Goal: Information Seeking & Learning: Learn about a topic

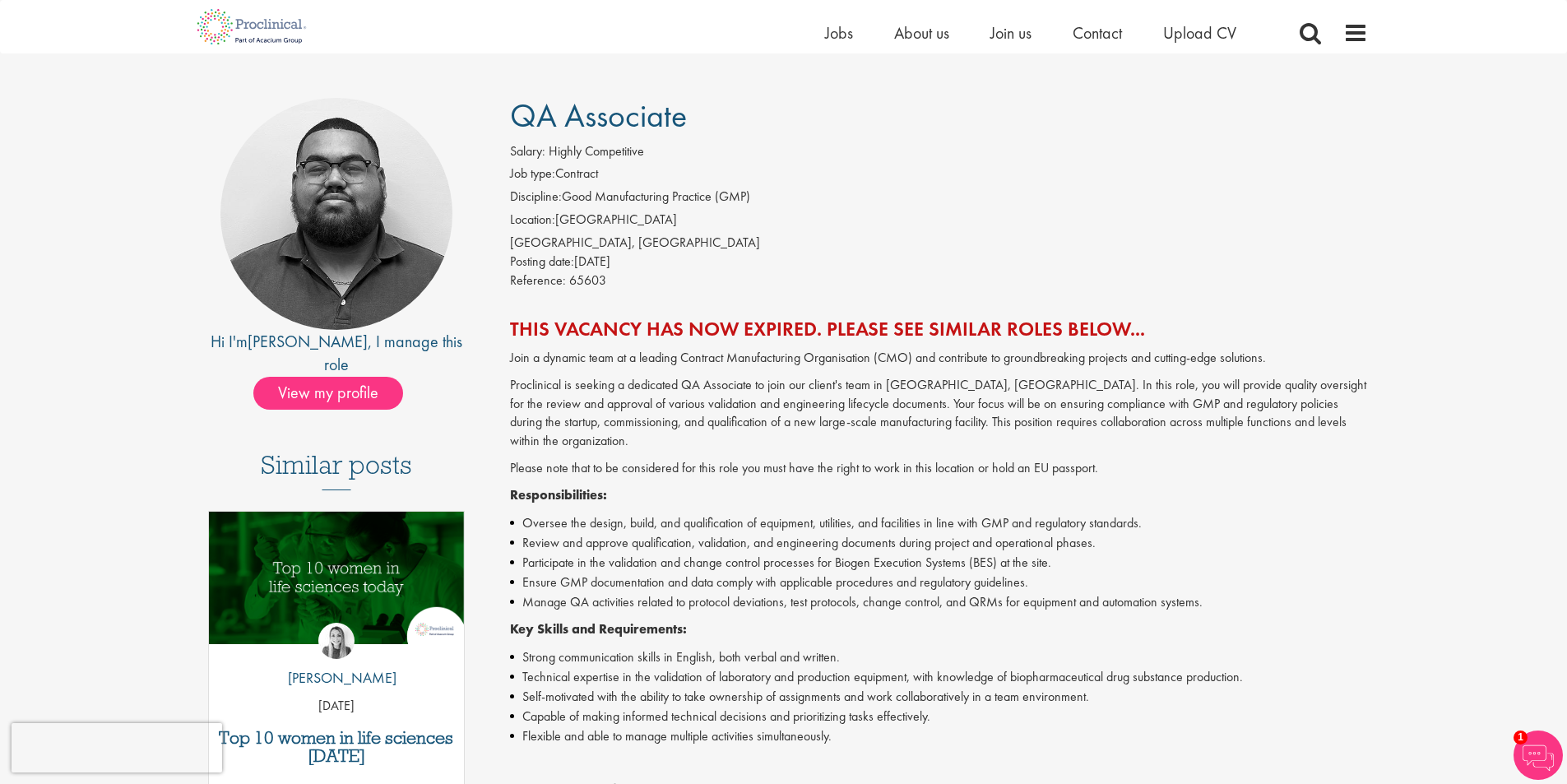
scroll to position [137, 0]
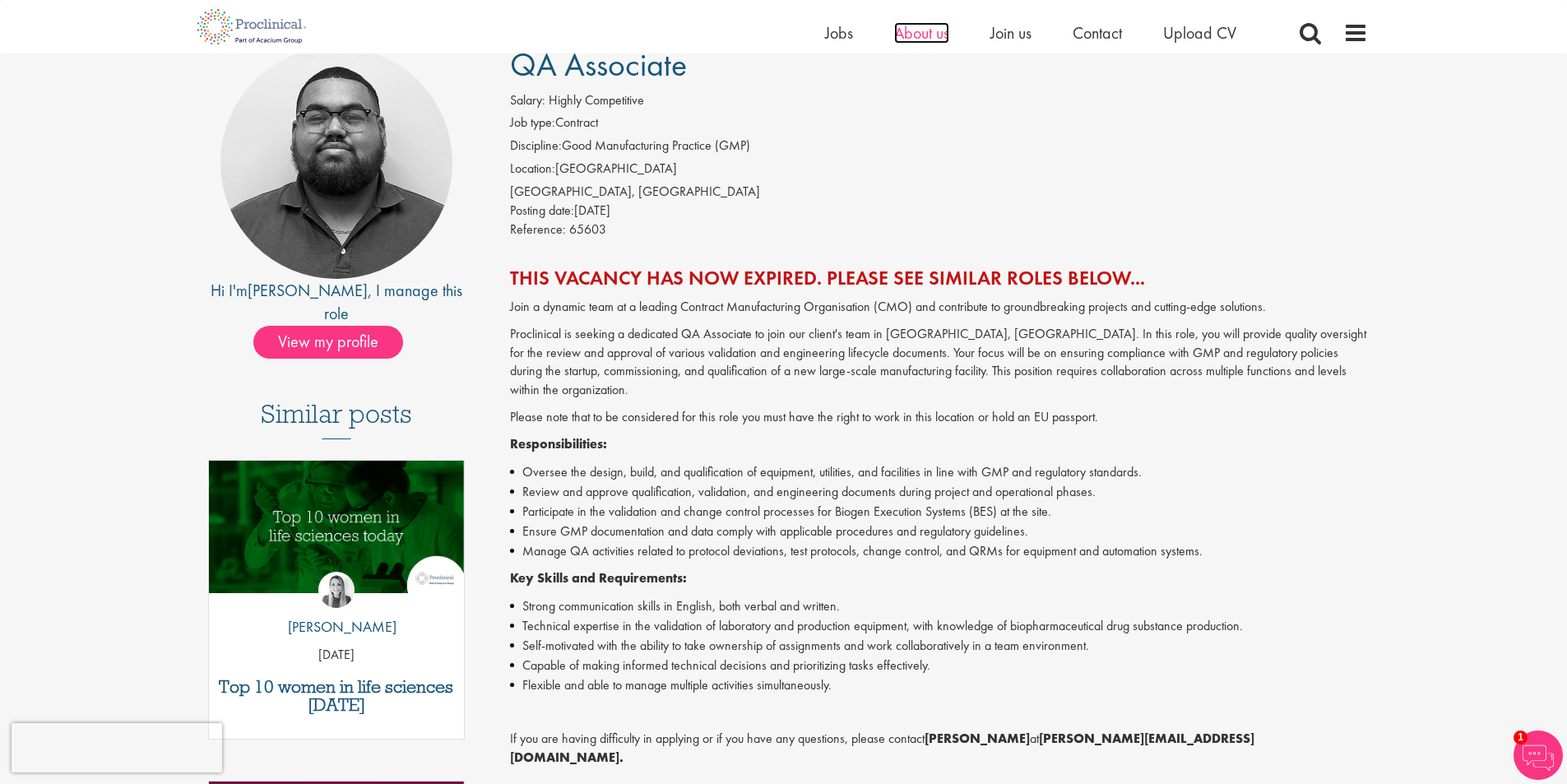
click at [924, 35] on span "About us" at bounding box center [922, 33] width 56 height 21
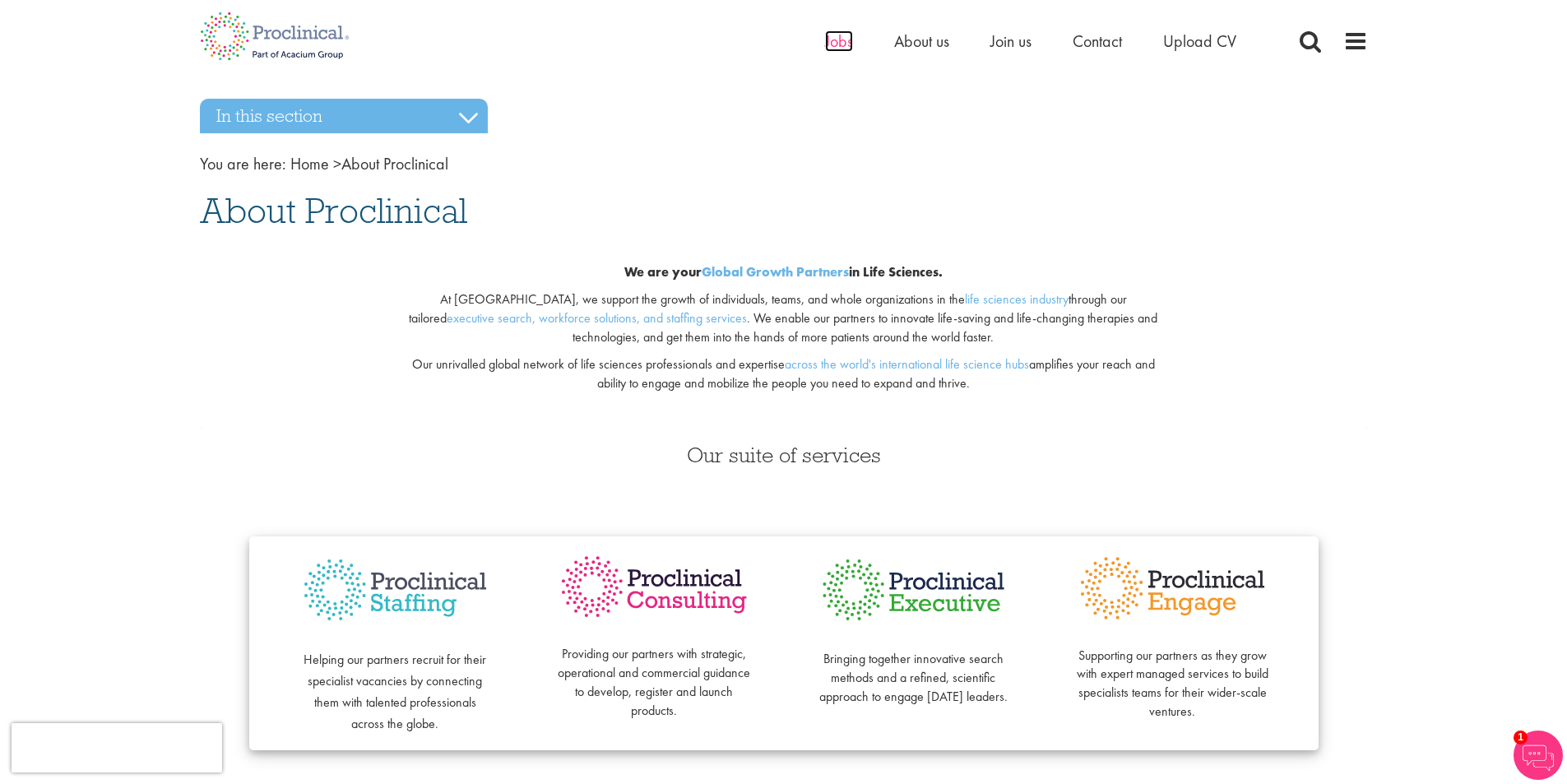
click at [827, 42] on span "Jobs" at bounding box center [838, 41] width 28 height 21
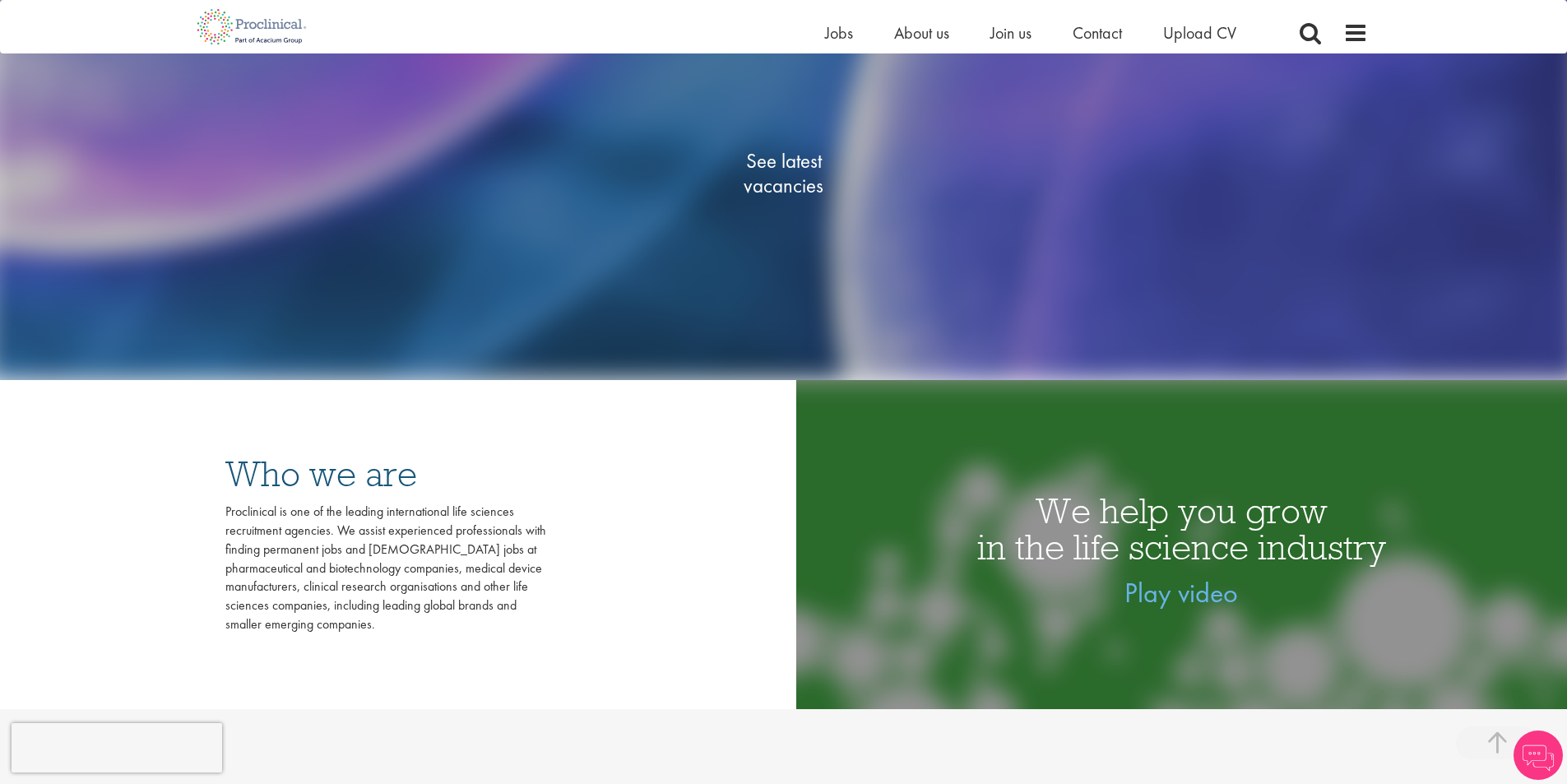
scroll to position [411, 0]
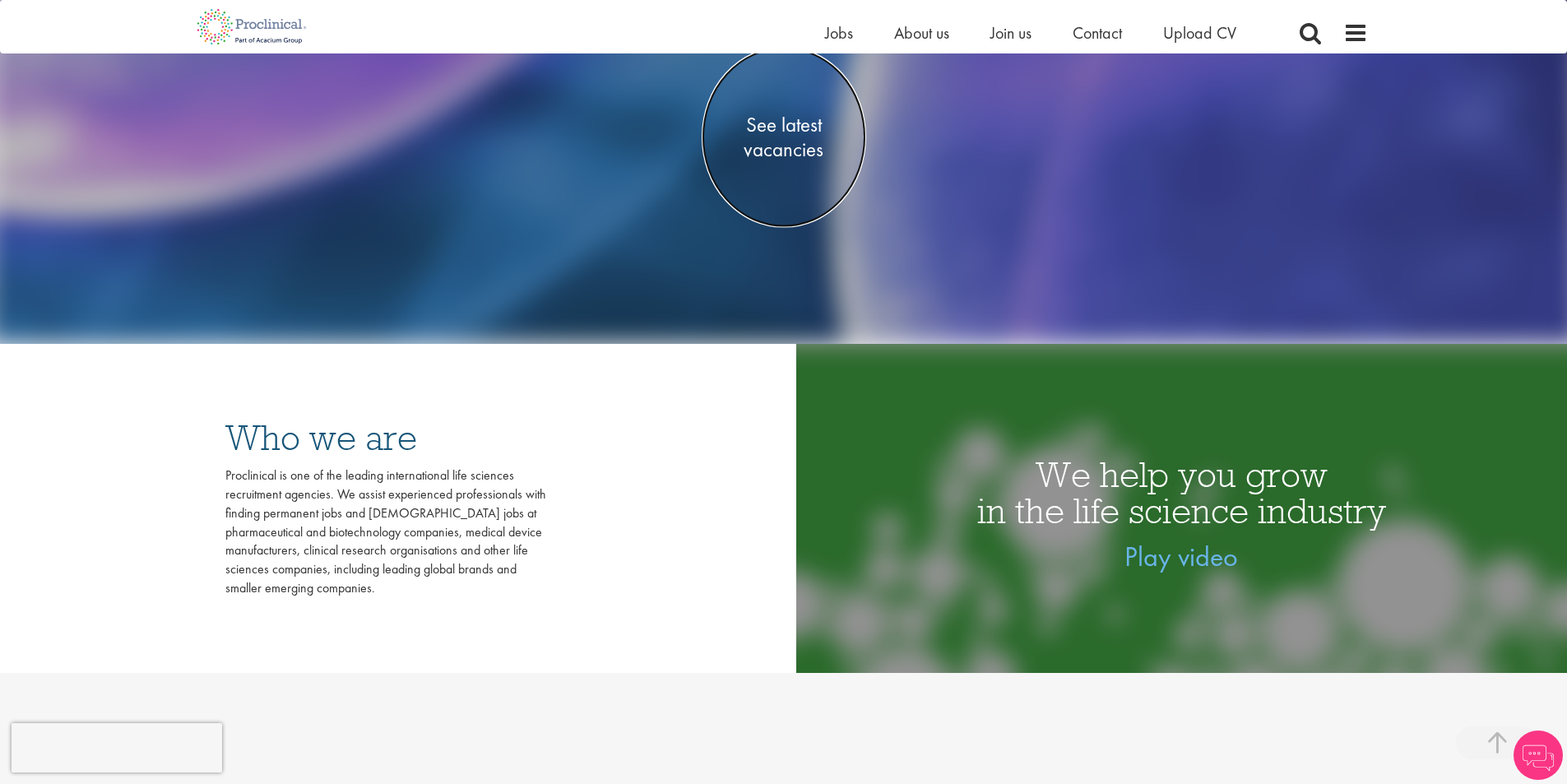
click at [801, 157] on span "See latest vacancies" at bounding box center [784, 137] width 165 height 49
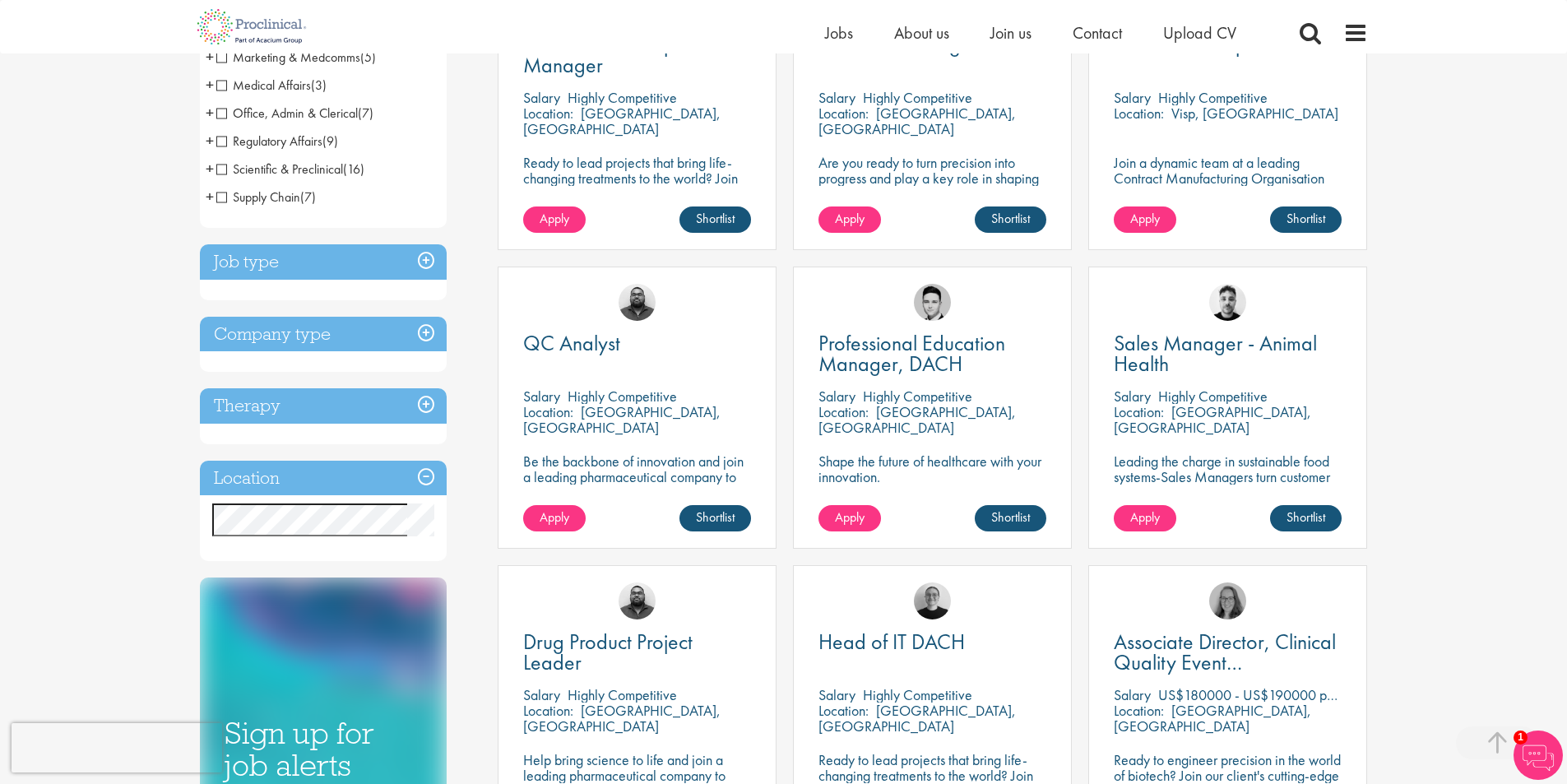
scroll to position [549, 0]
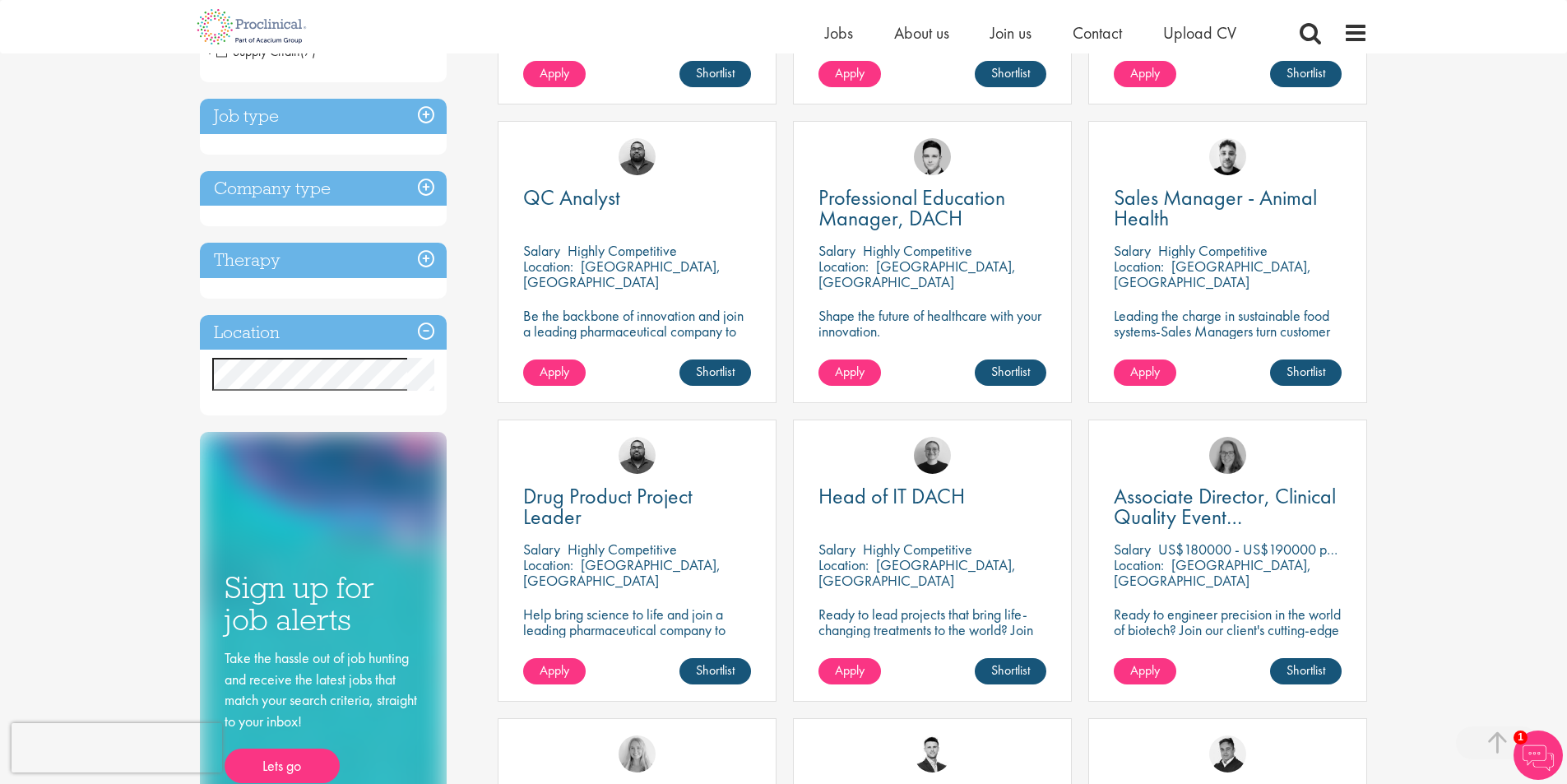
click at [329, 332] on h3 "Location" at bounding box center [323, 333] width 247 height 36
click at [419, 326] on h3 "Location" at bounding box center [323, 333] width 247 height 36
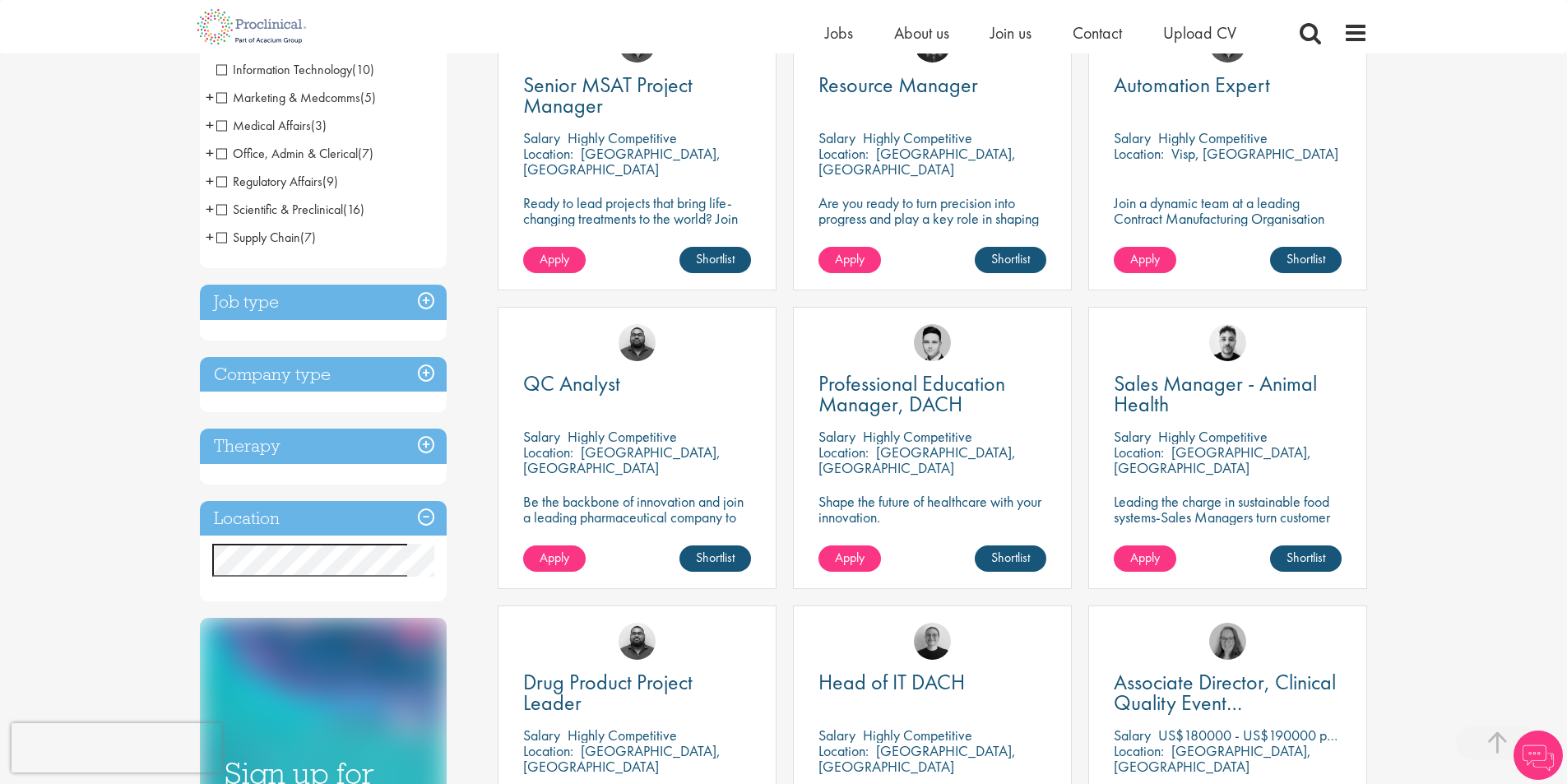
scroll to position [549, 0]
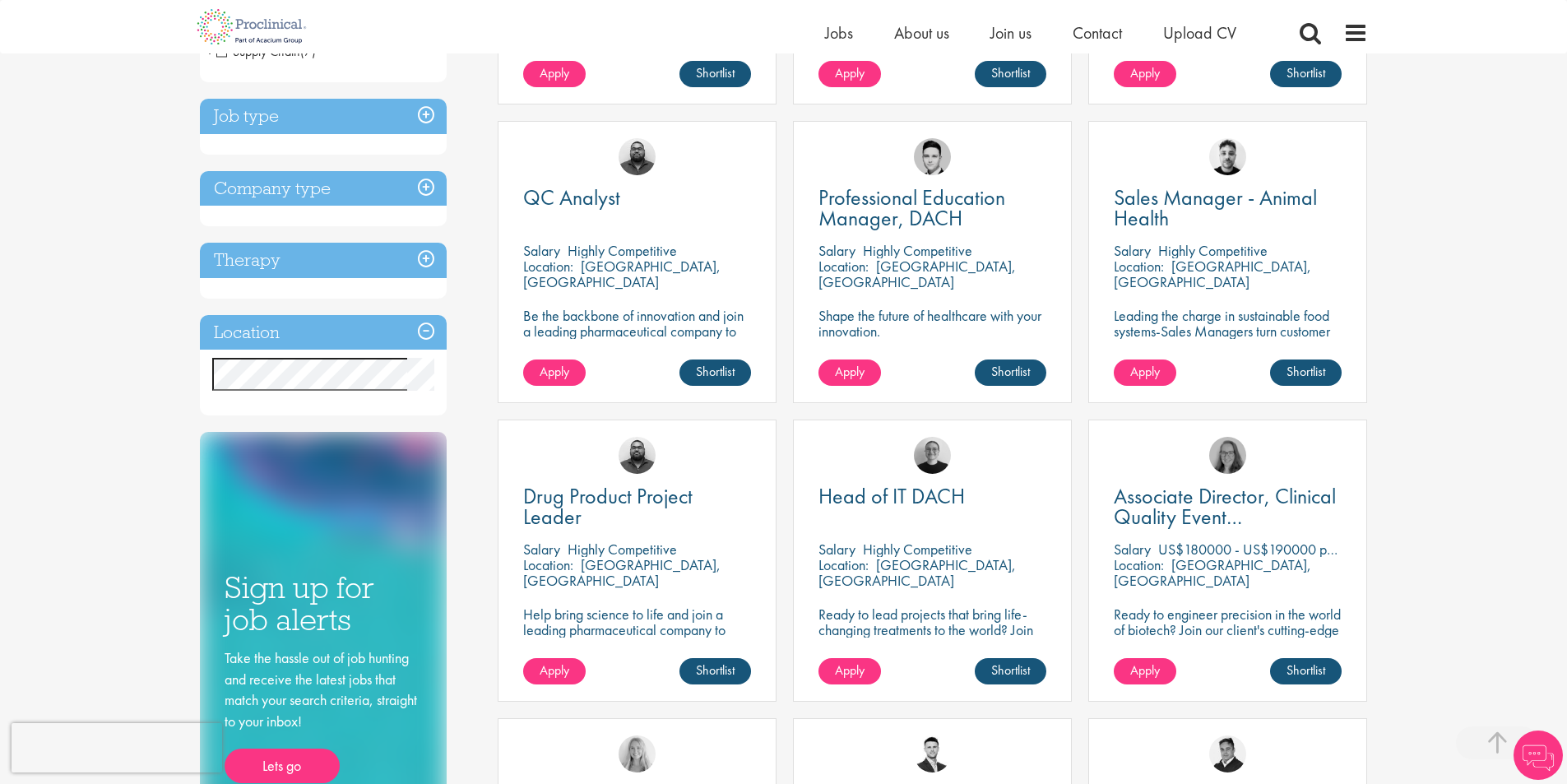
click at [425, 328] on h3 "Location" at bounding box center [323, 333] width 247 height 36
click at [424, 332] on h3 "Location" at bounding box center [323, 333] width 247 height 36
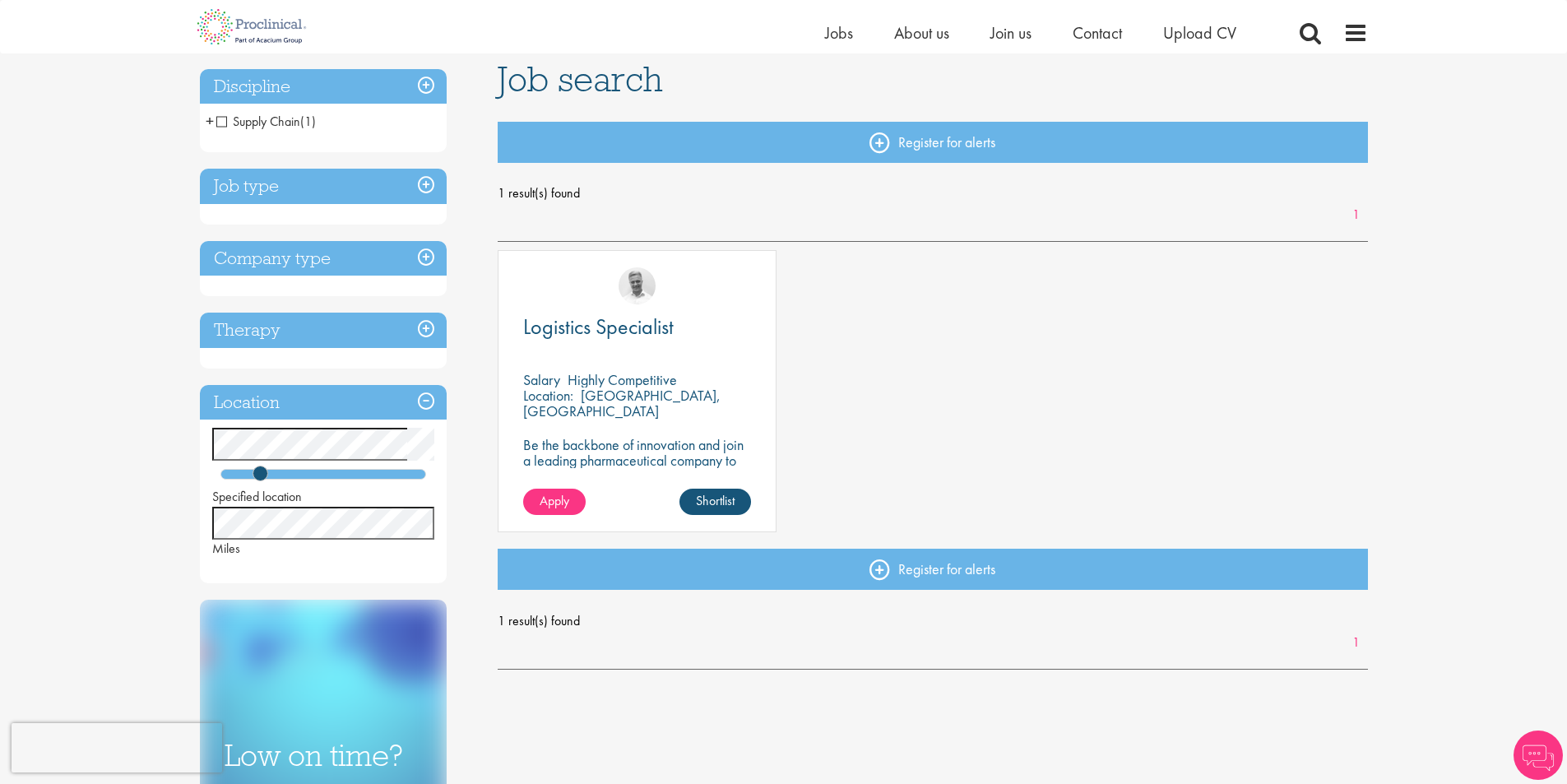
scroll to position [137, 0]
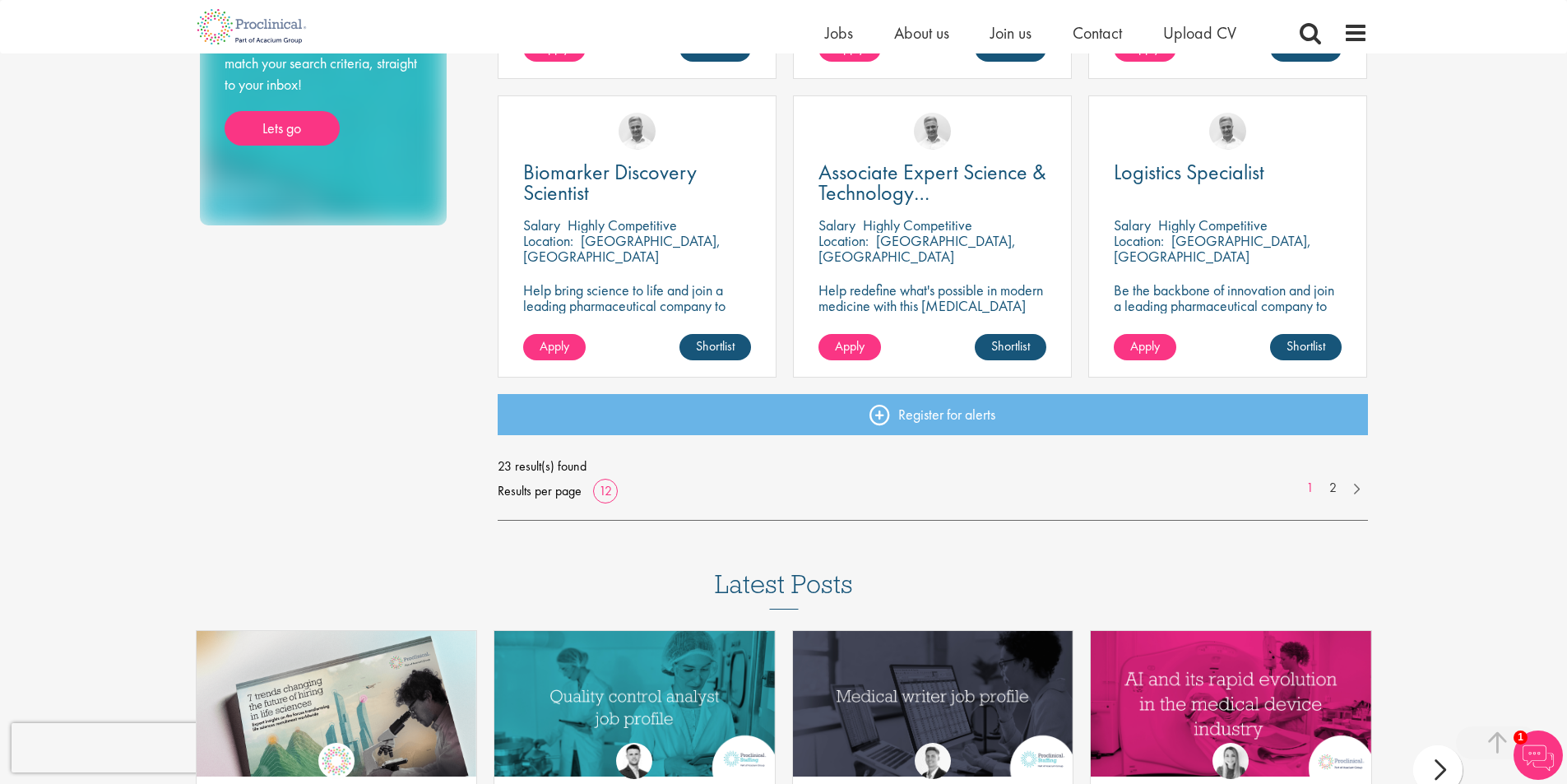
scroll to position [1233, 0]
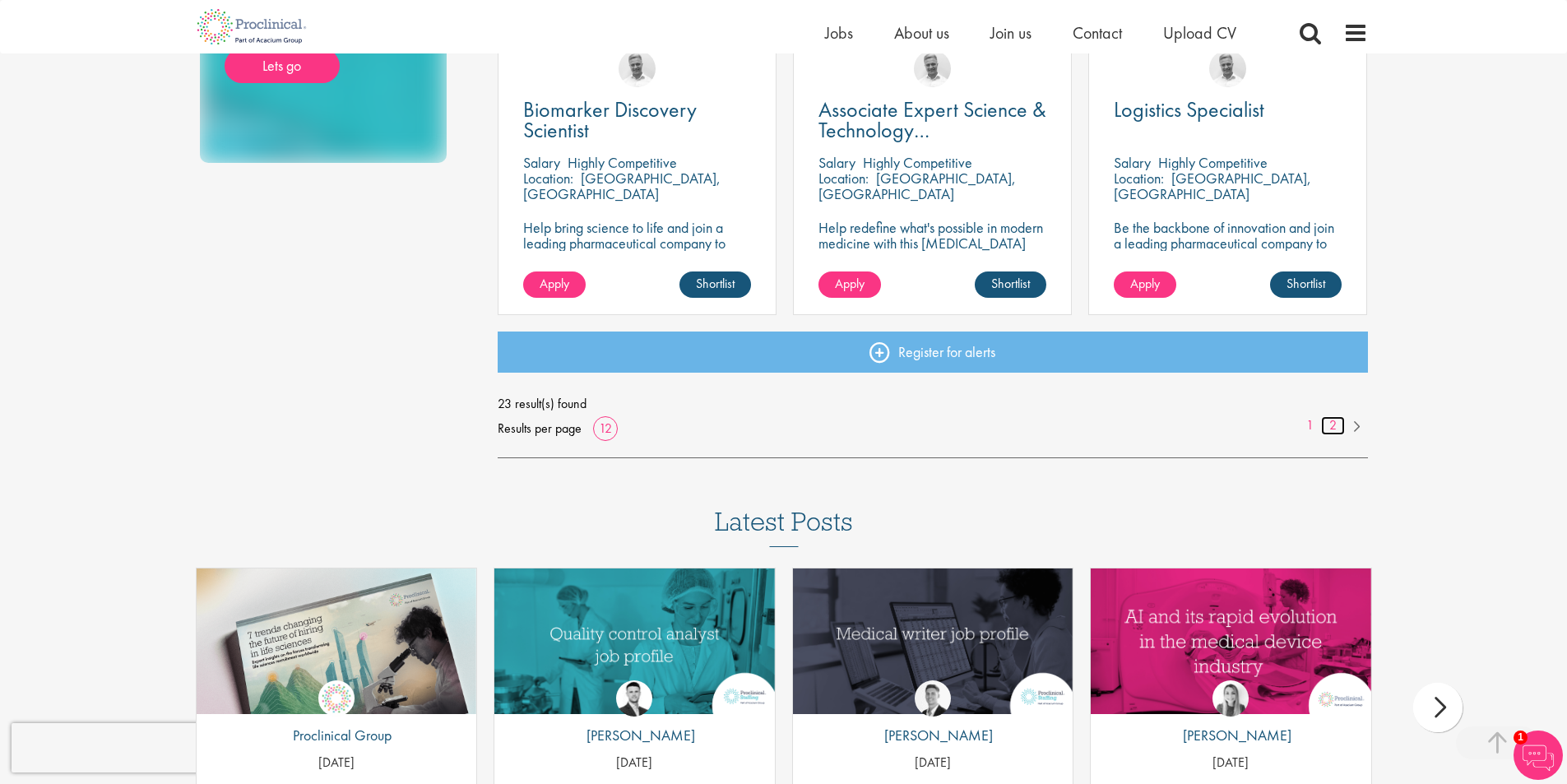
click at [1332, 428] on link "2" at bounding box center [1332, 425] width 24 height 19
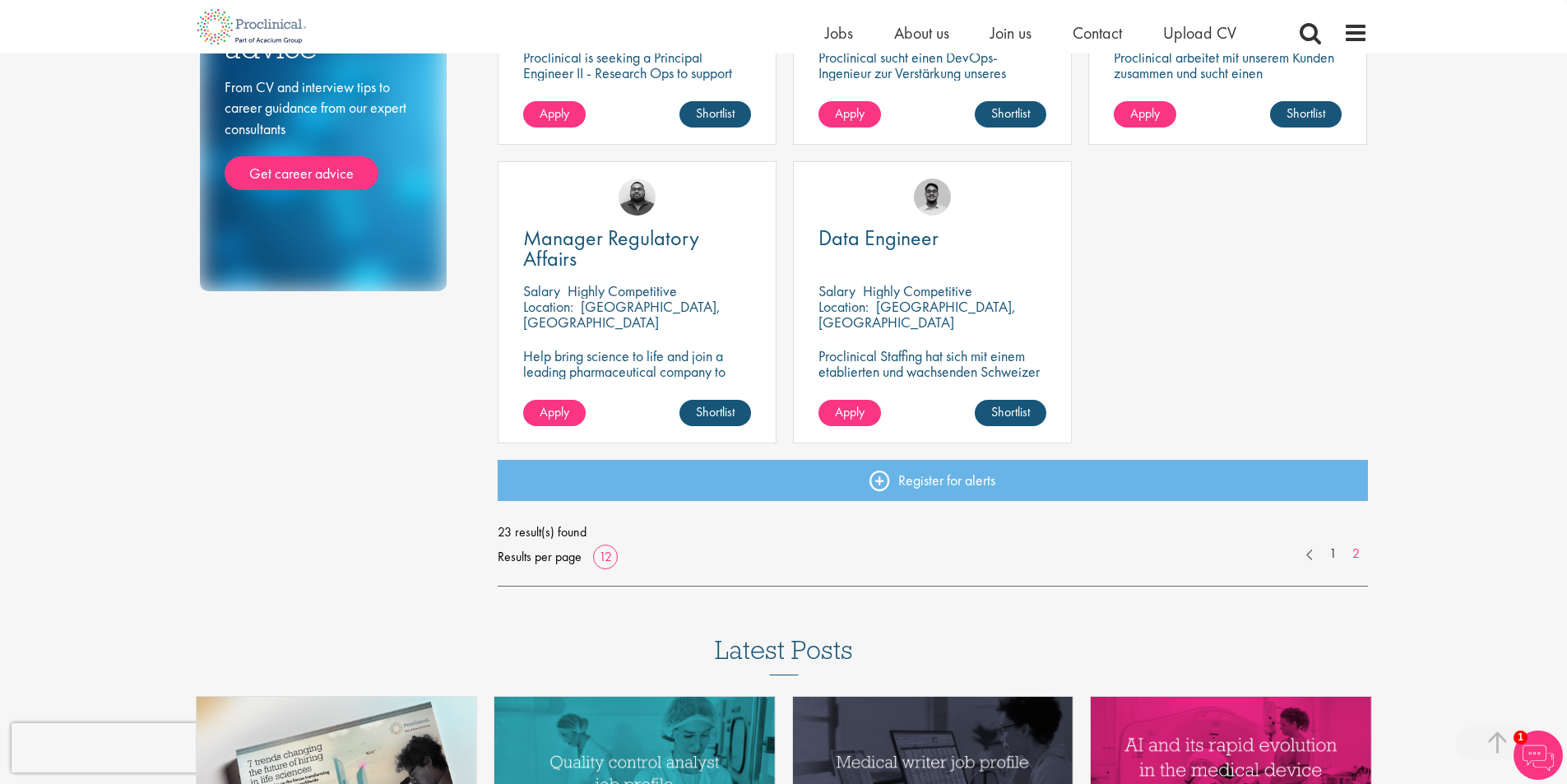
scroll to position [1233, 0]
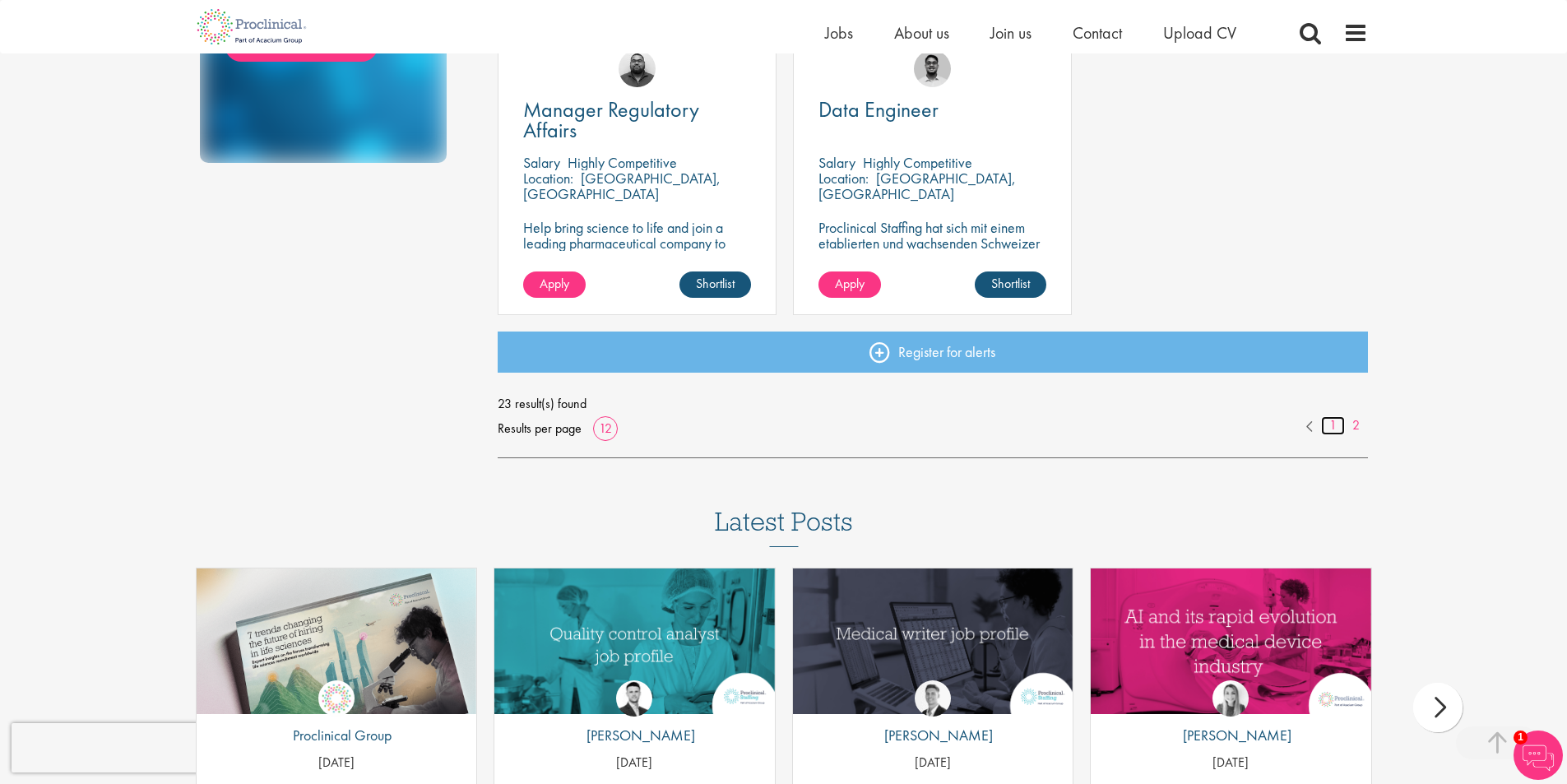
click at [1332, 430] on link "1" at bounding box center [1332, 425] width 24 height 19
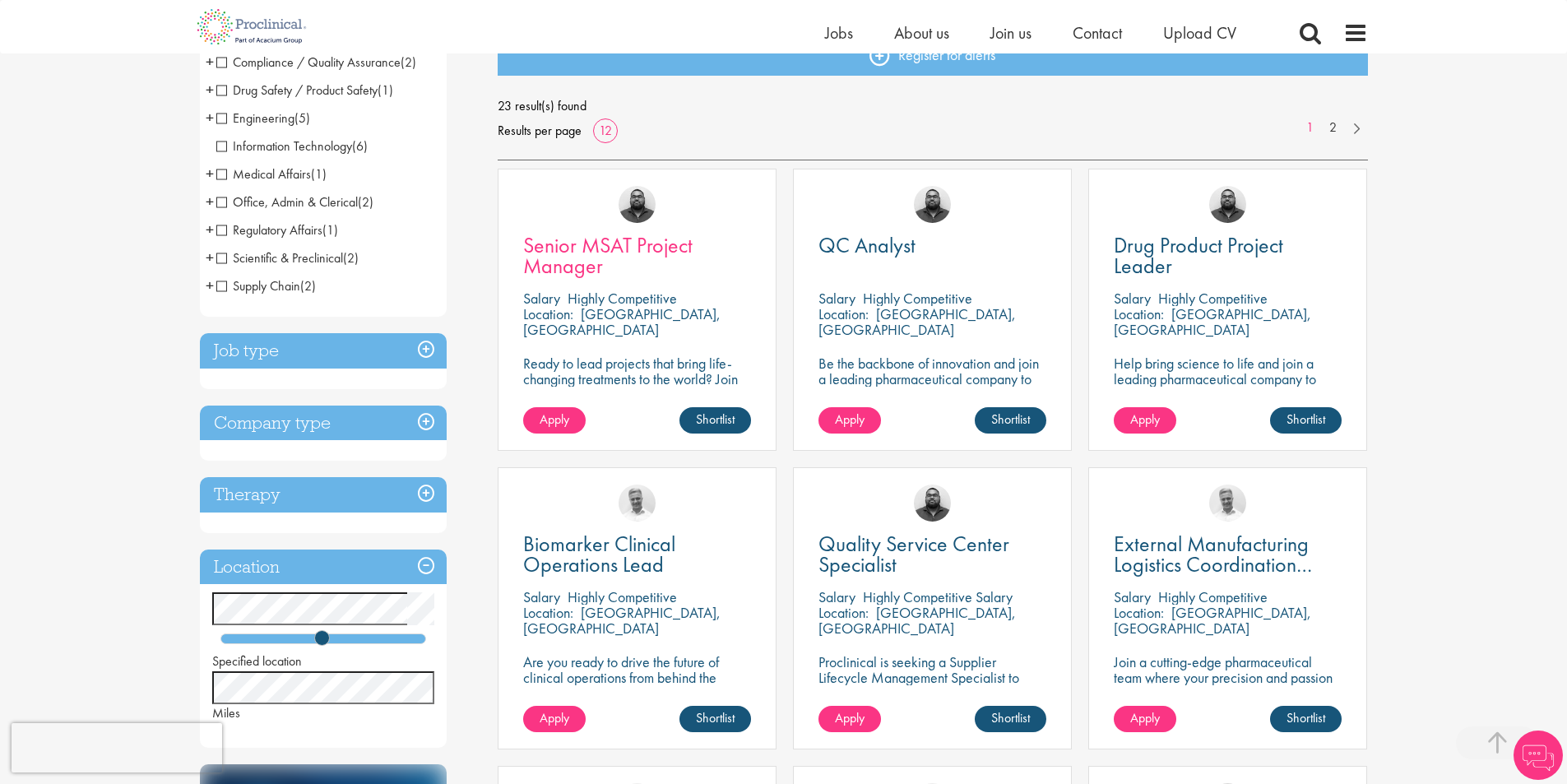
scroll to position [274, 0]
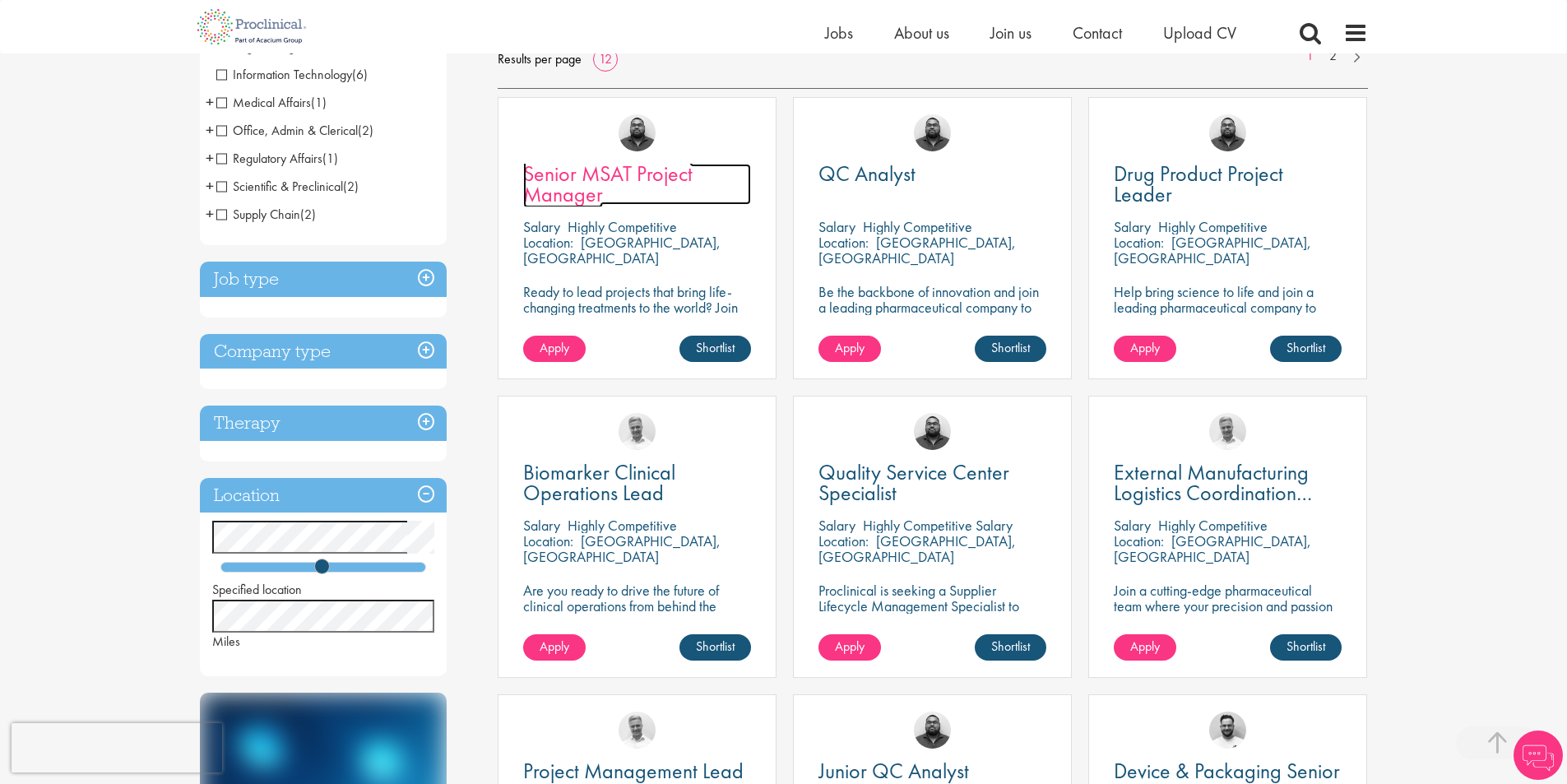
click at [590, 187] on span "Senior MSAT Project Manager" at bounding box center [607, 183] width 169 height 48
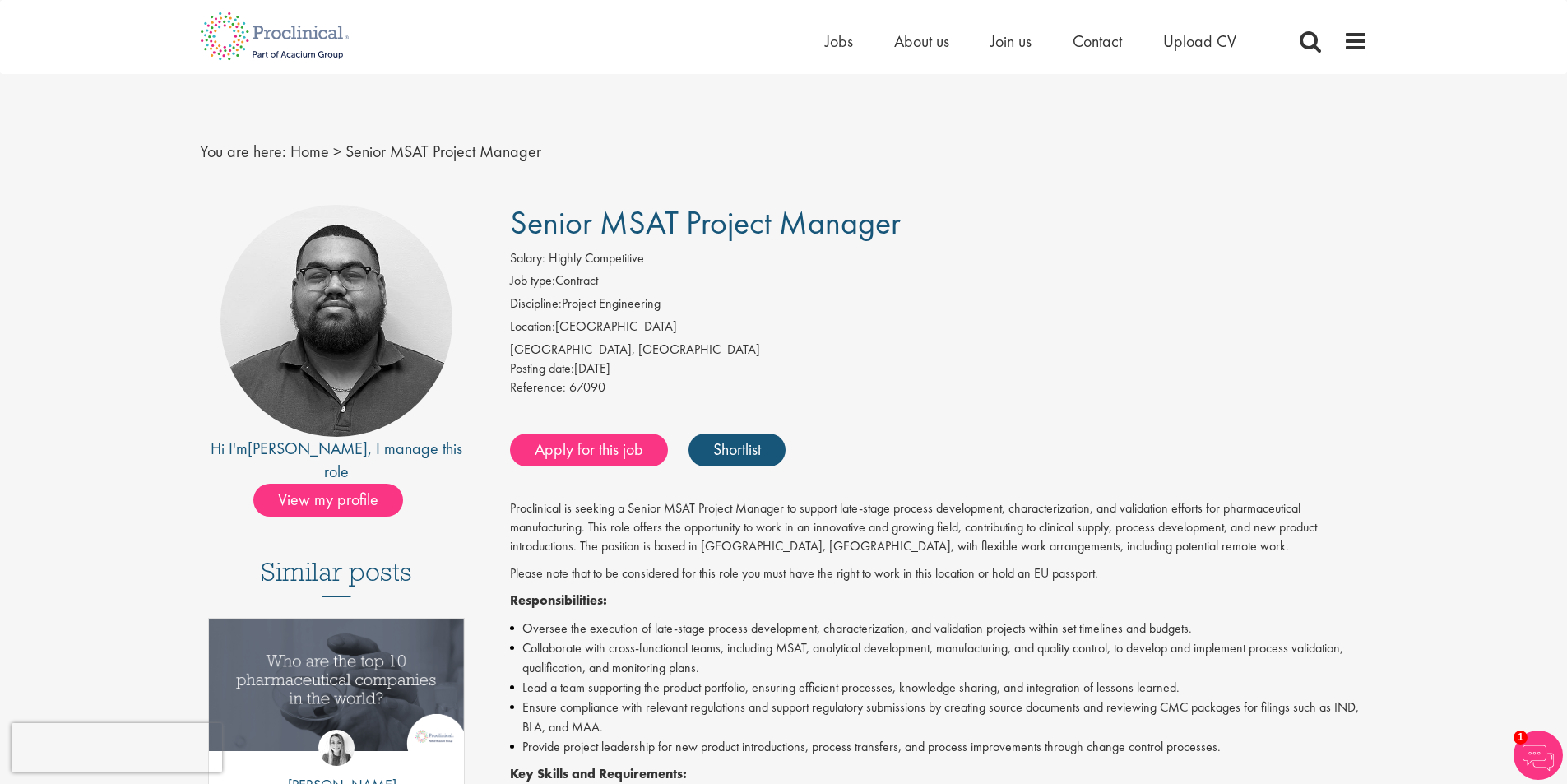
click at [512, 226] on span "Senior MSAT Project Manager" at bounding box center [706, 222] width 390 height 42
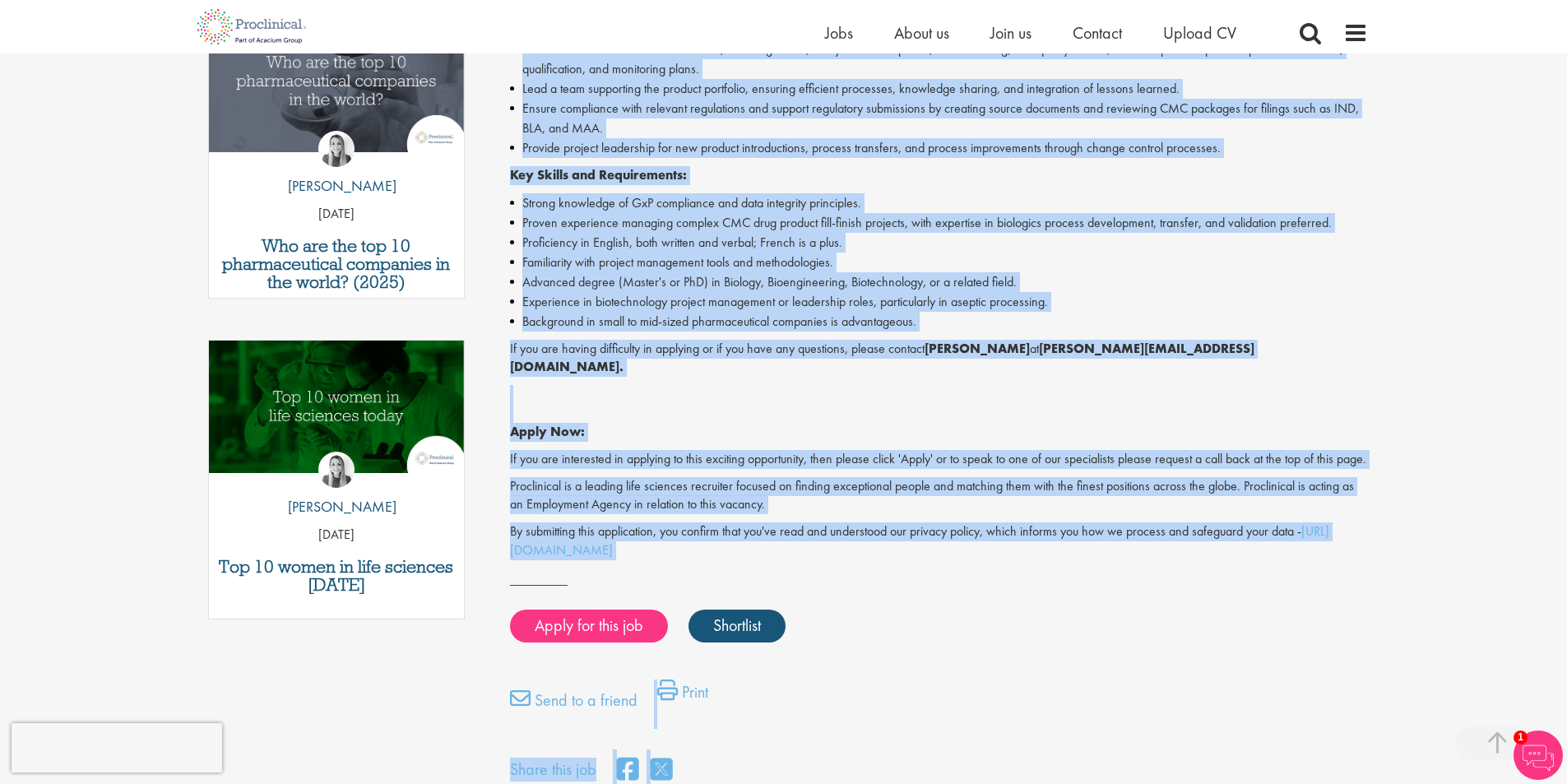
scroll to position [626, 0]
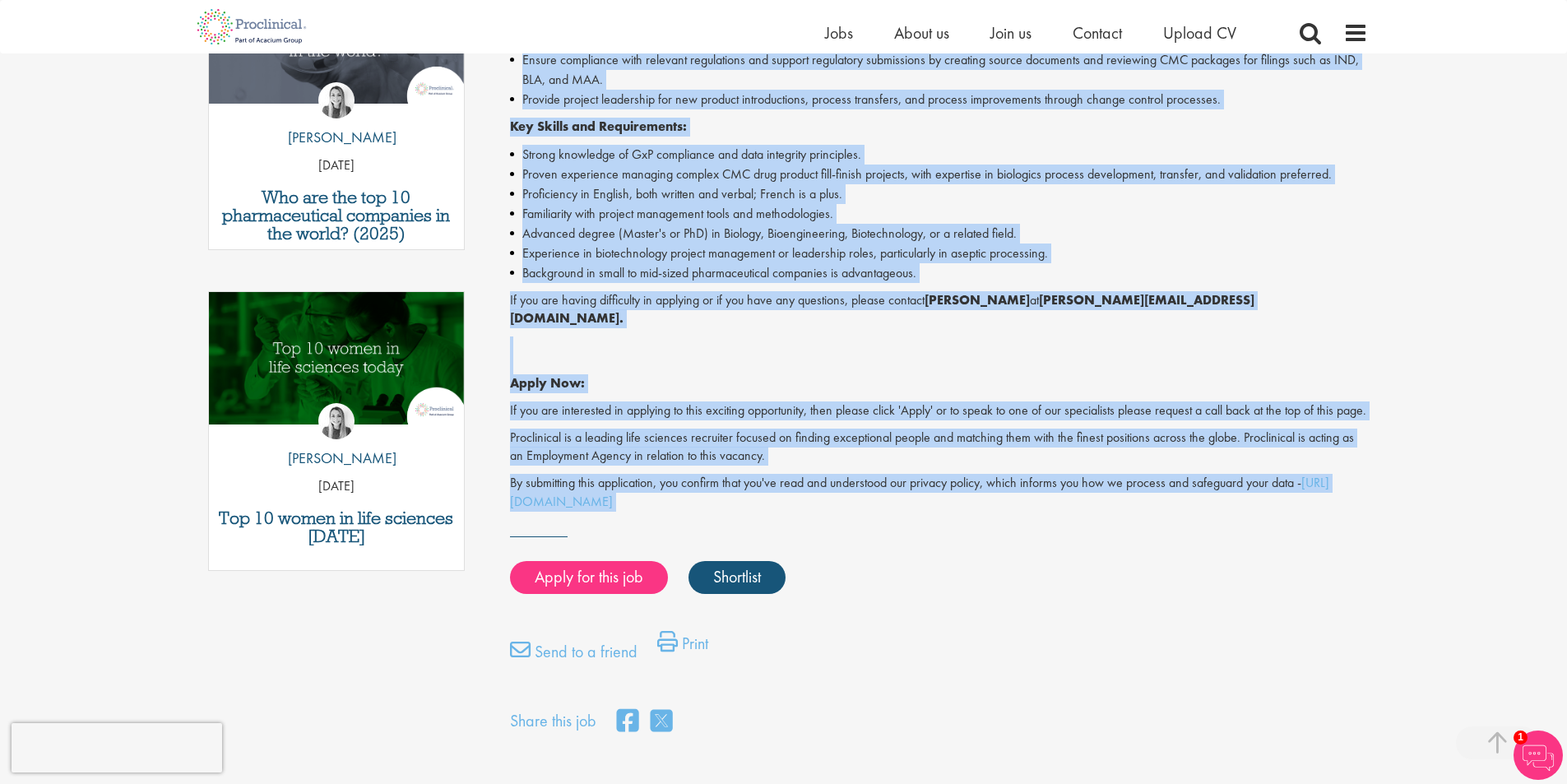
drag, startPoint x: 513, startPoint y: 217, endPoint x: 1038, endPoint y: 527, distance: 609.7
click at [1038, 527] on div "Senior MSAT Project Manager Salary: Highly Competitive Job type: Contract Disci…" at bounding box center [933, 147] width 895 height 1179
copy div "Senior MSAT Project Manager Salary: Highly Competitive Job type: Contract Disci…"
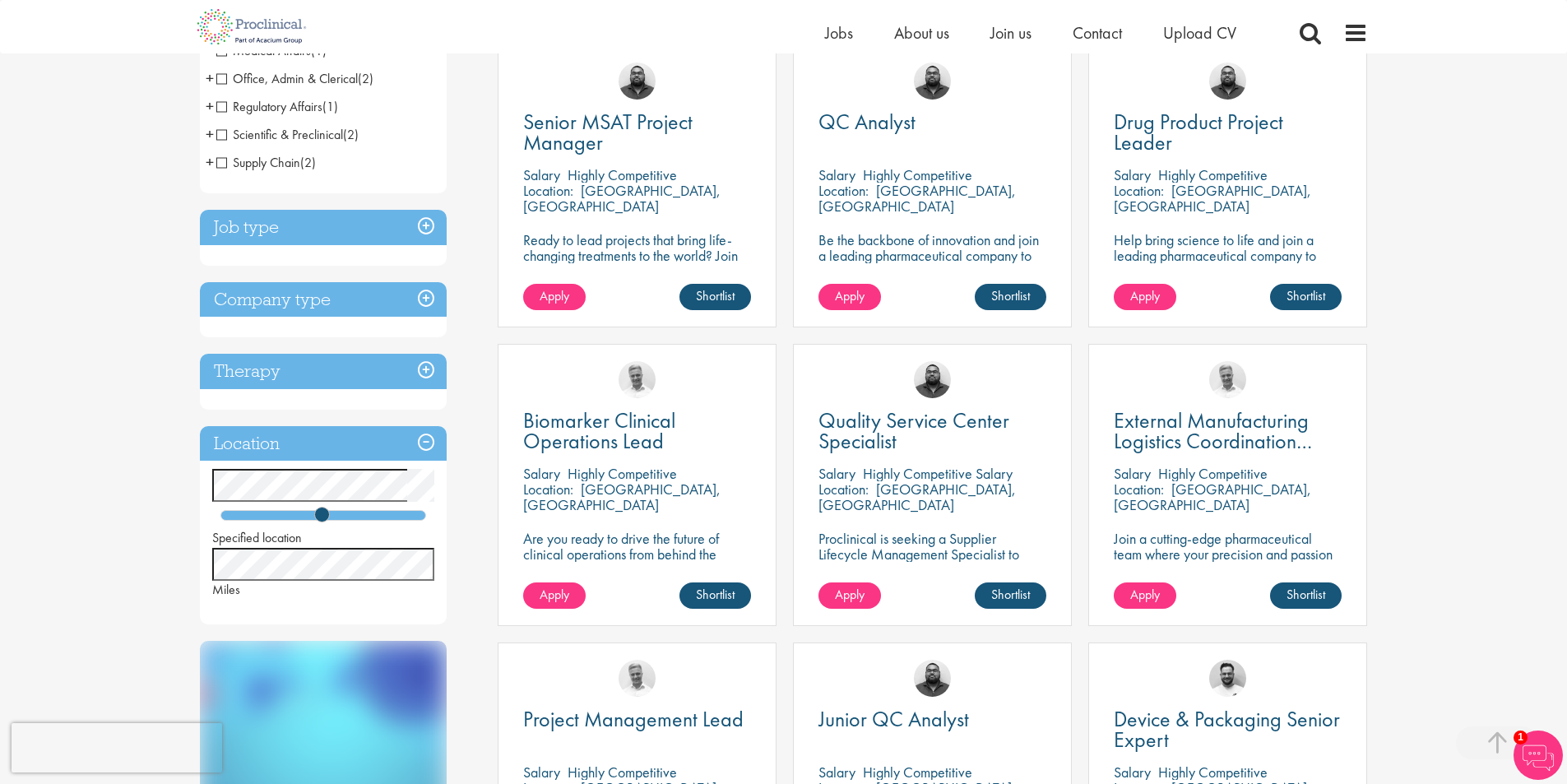
scroll to position [411, 0]
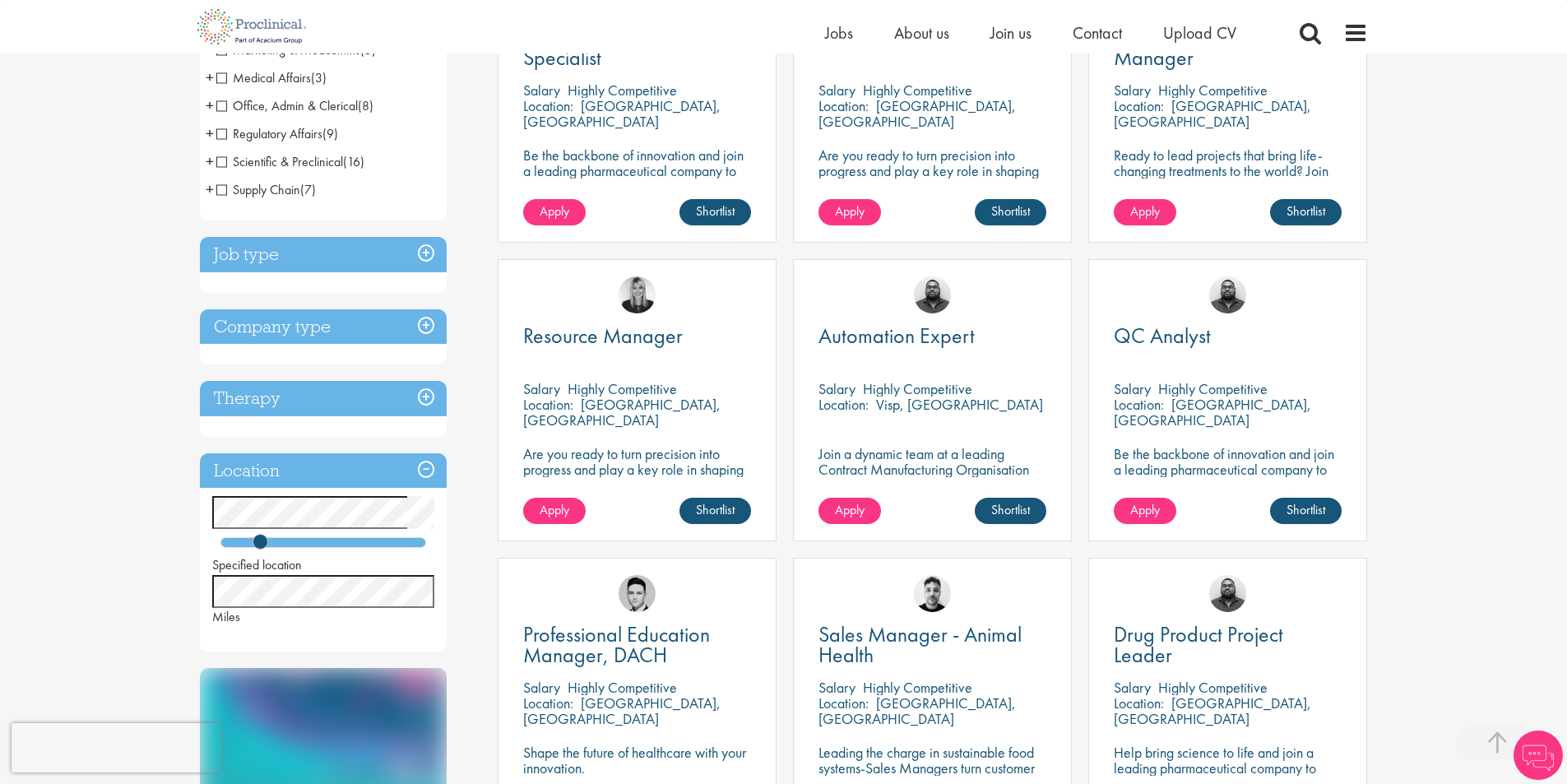
scroll to position [411, 0]
drag, startPoint x: 261, startPoint y: 541, endPoint x: 324, endPoint y: 535, distance: 63.3
click at [324, 535] on span at bounding box center [321, 540] width 15 height 15
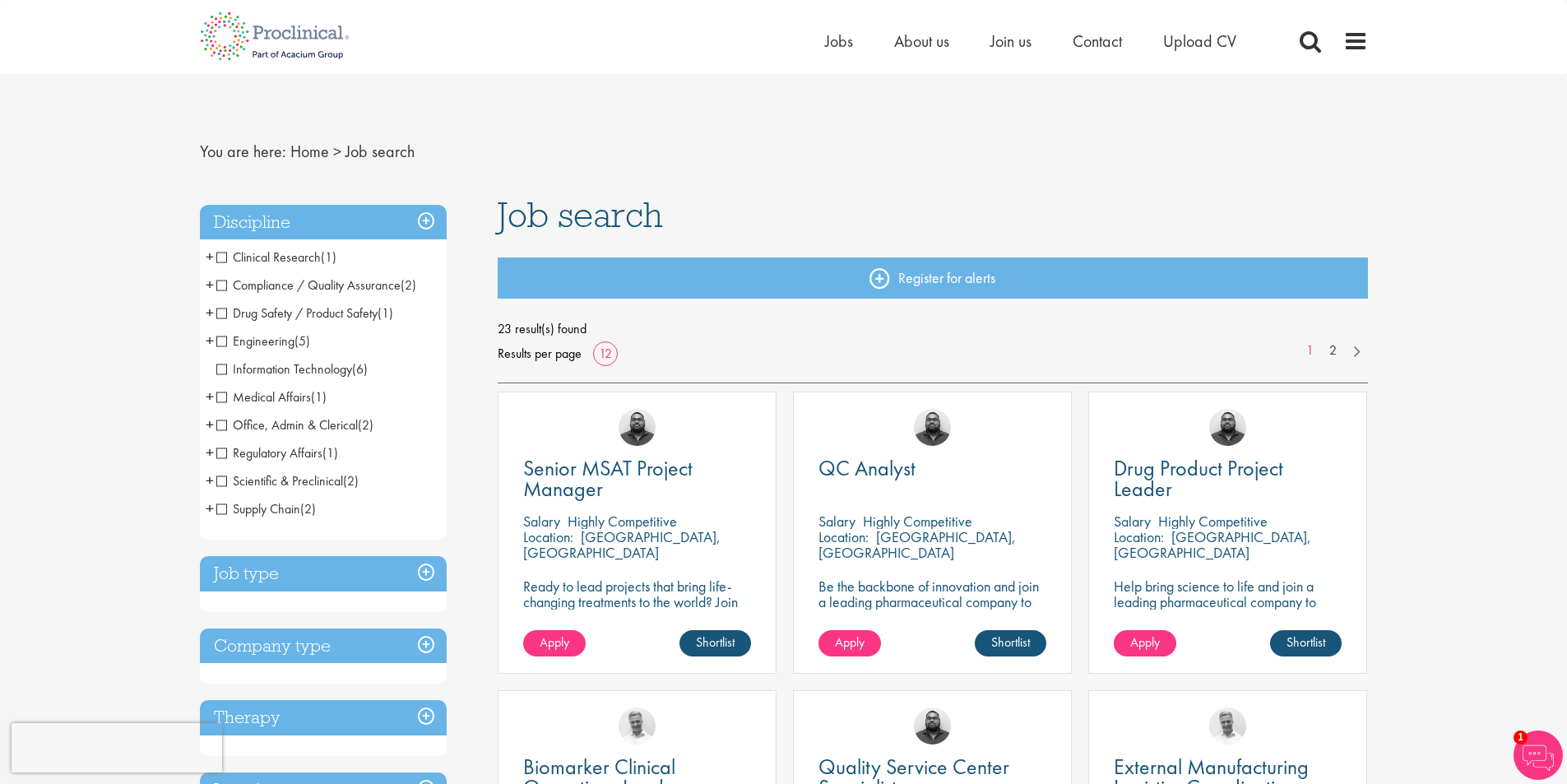
click at [213, 339] on span "+" at bounding box center [210, 341] width 8 height 25
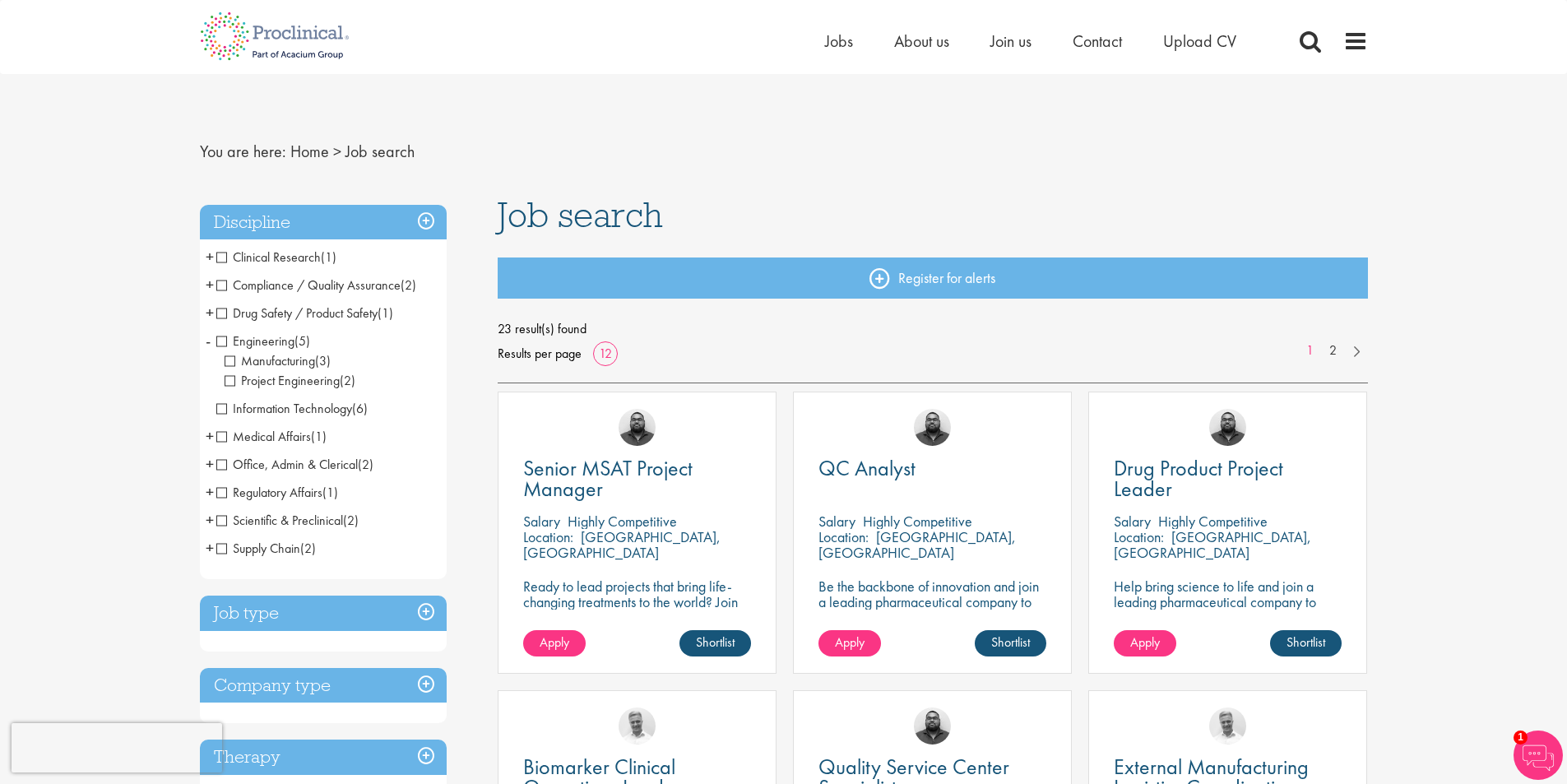
click at [233, 362] on span "Manufacturing" at bounding box center [270, 360] width 90 height 17
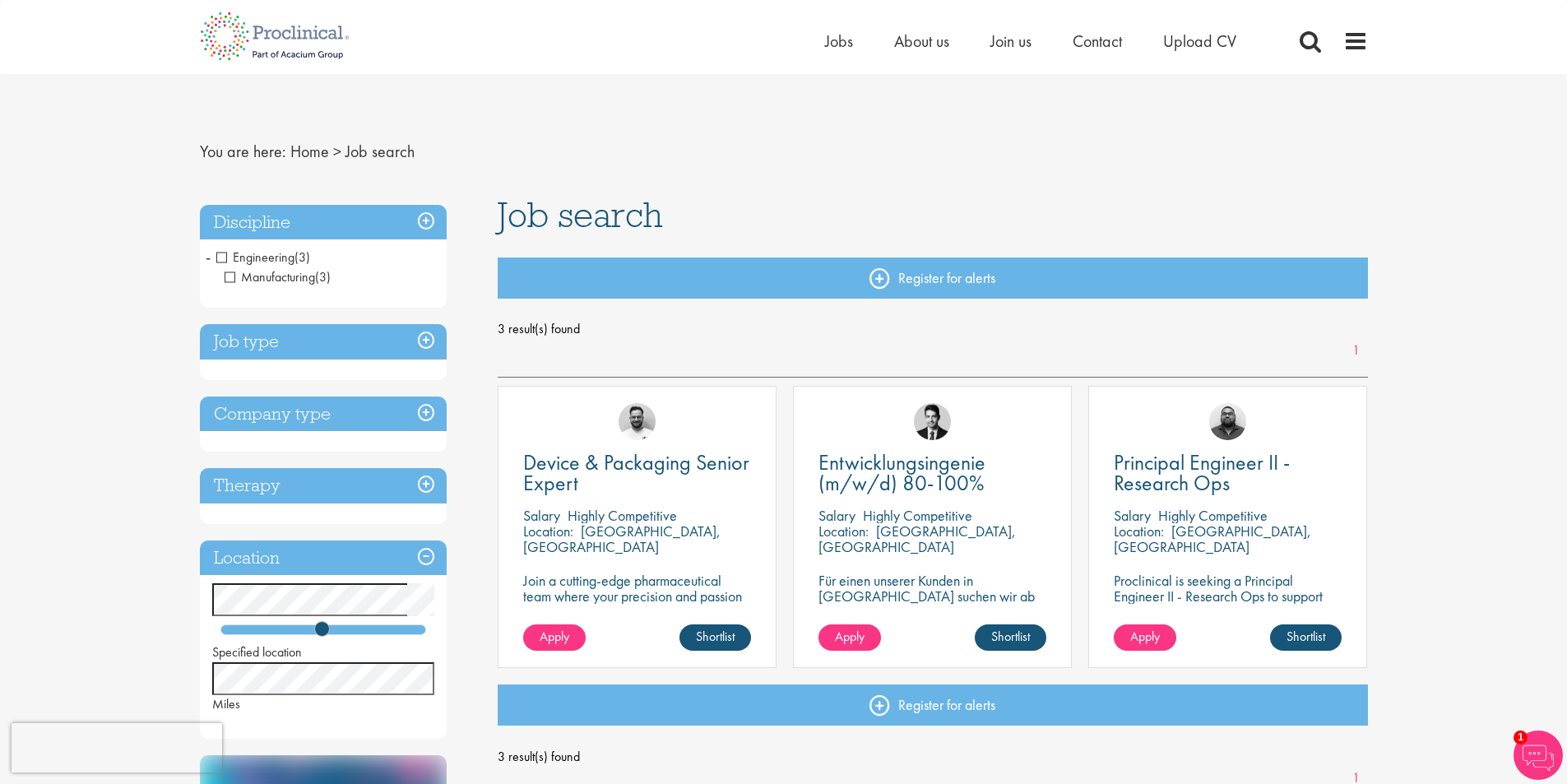
click at [206, 258] on span "-" at bounding box center [209, 257] width 5 height 25
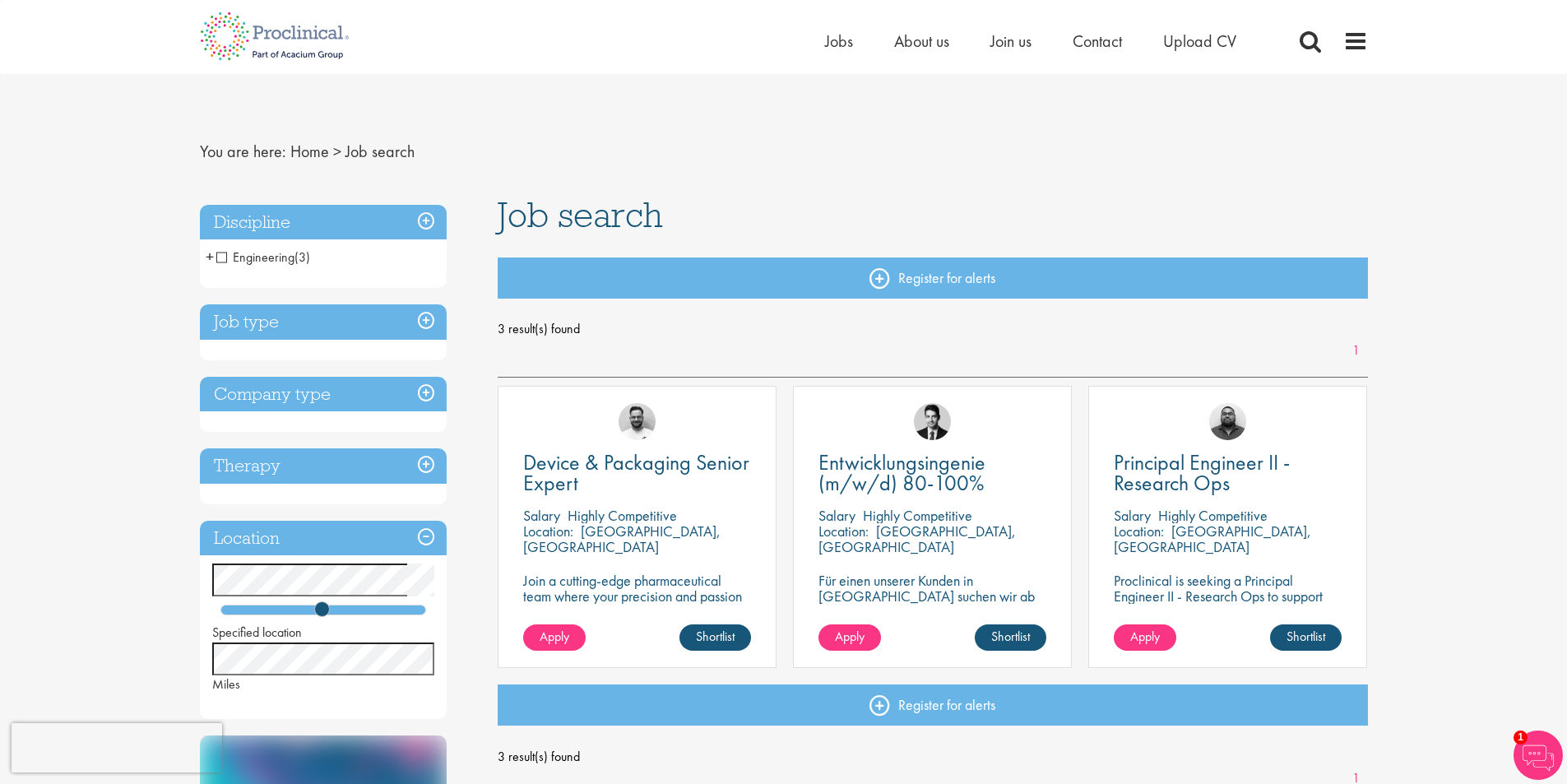
click at [210, 259] on span "+" at bounding box center [210, 257] width 8 height 25
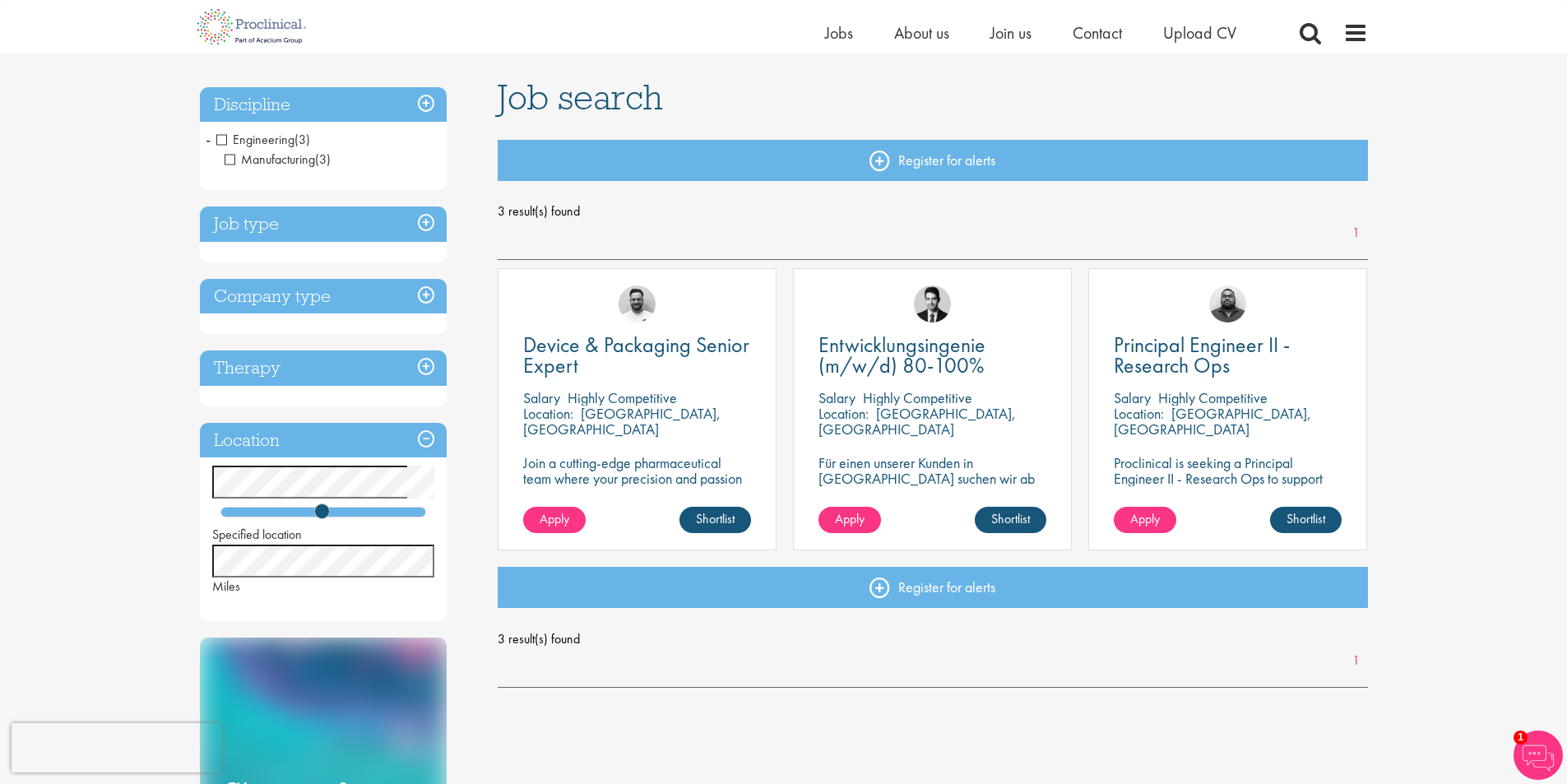
scroll to position [137, 0]
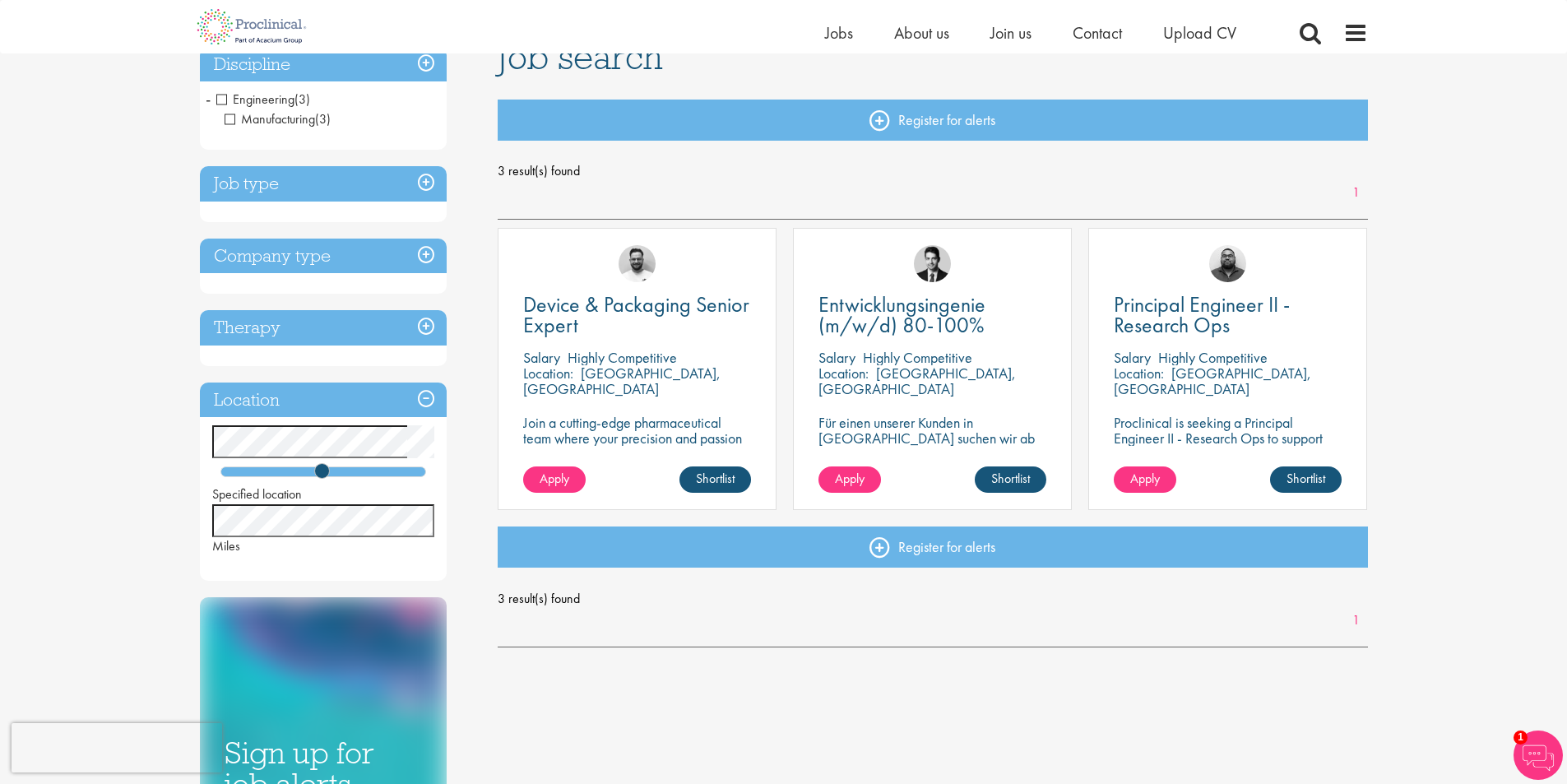
click at [229, 124] on span "Manufacturing" at bounding box center [270, 118] width 90 height 17
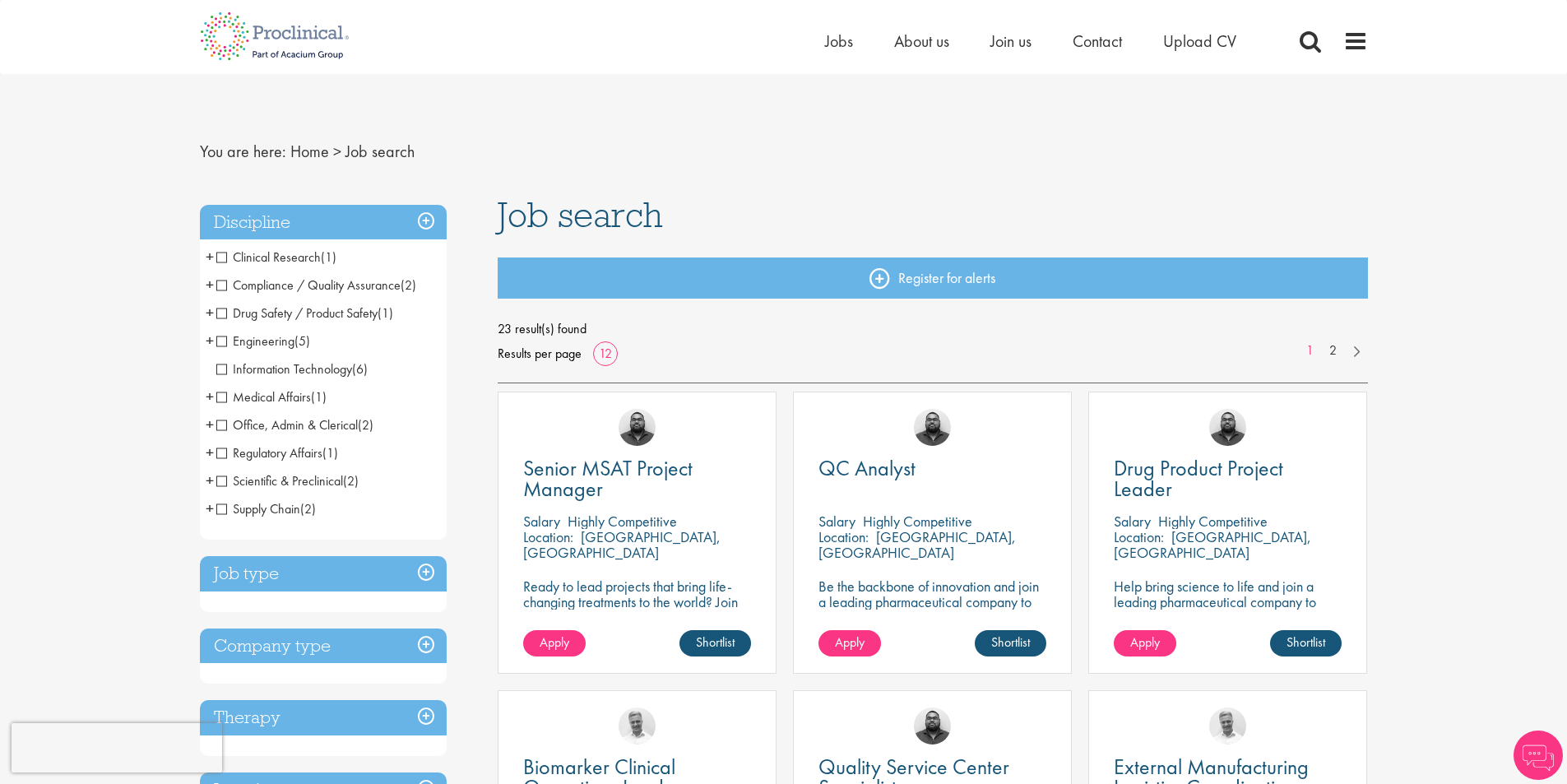
click at [269, 339] on span "Engineering" at bounding box center [255, 340] width 78 height 17
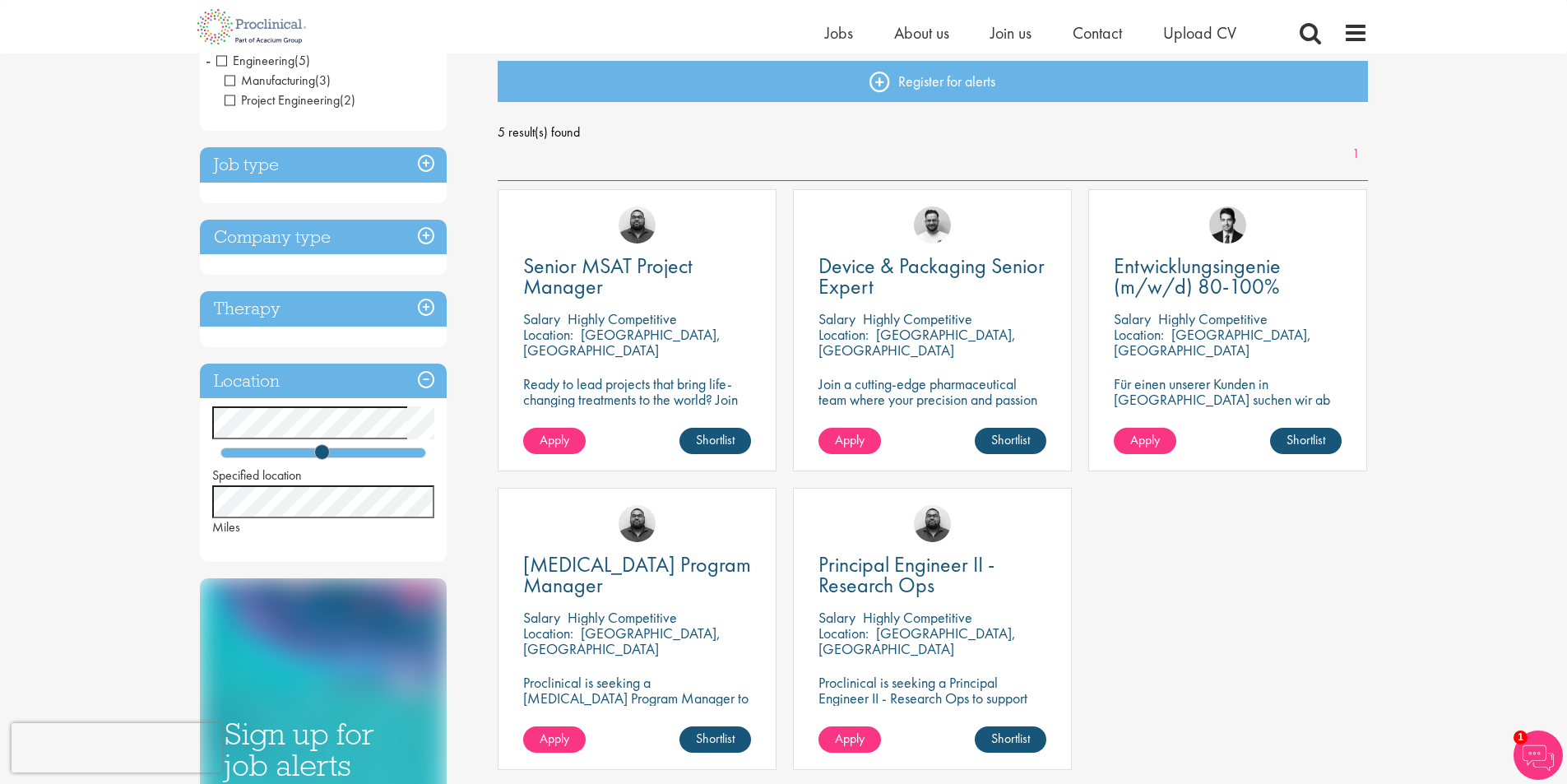
scroll to position [137, 0]
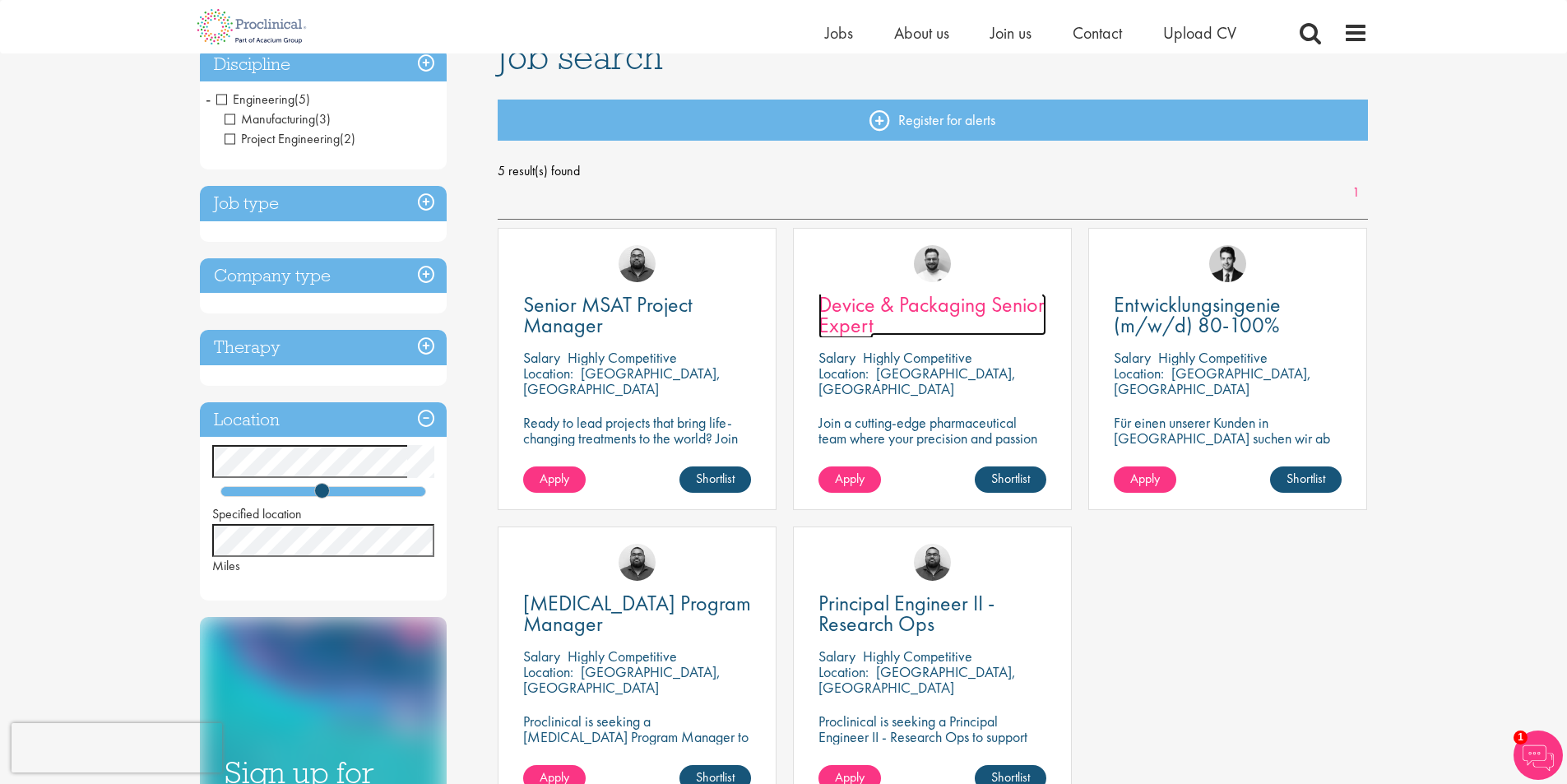
click at [854, 318] on span "Device & Packaging Senior Expert" at bounding box center [931, 314] width 227 height 48
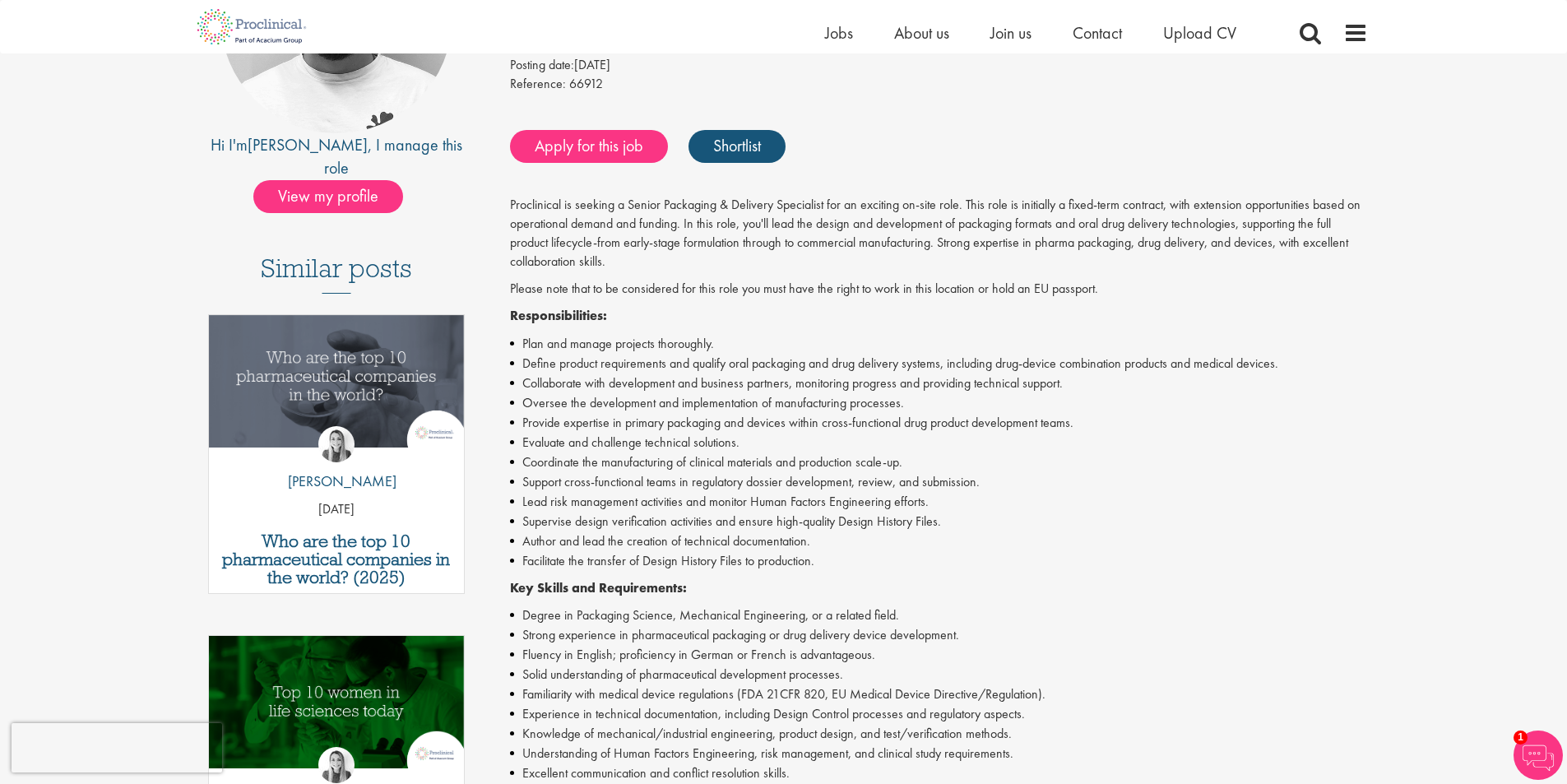
scroll to position [137, 0]
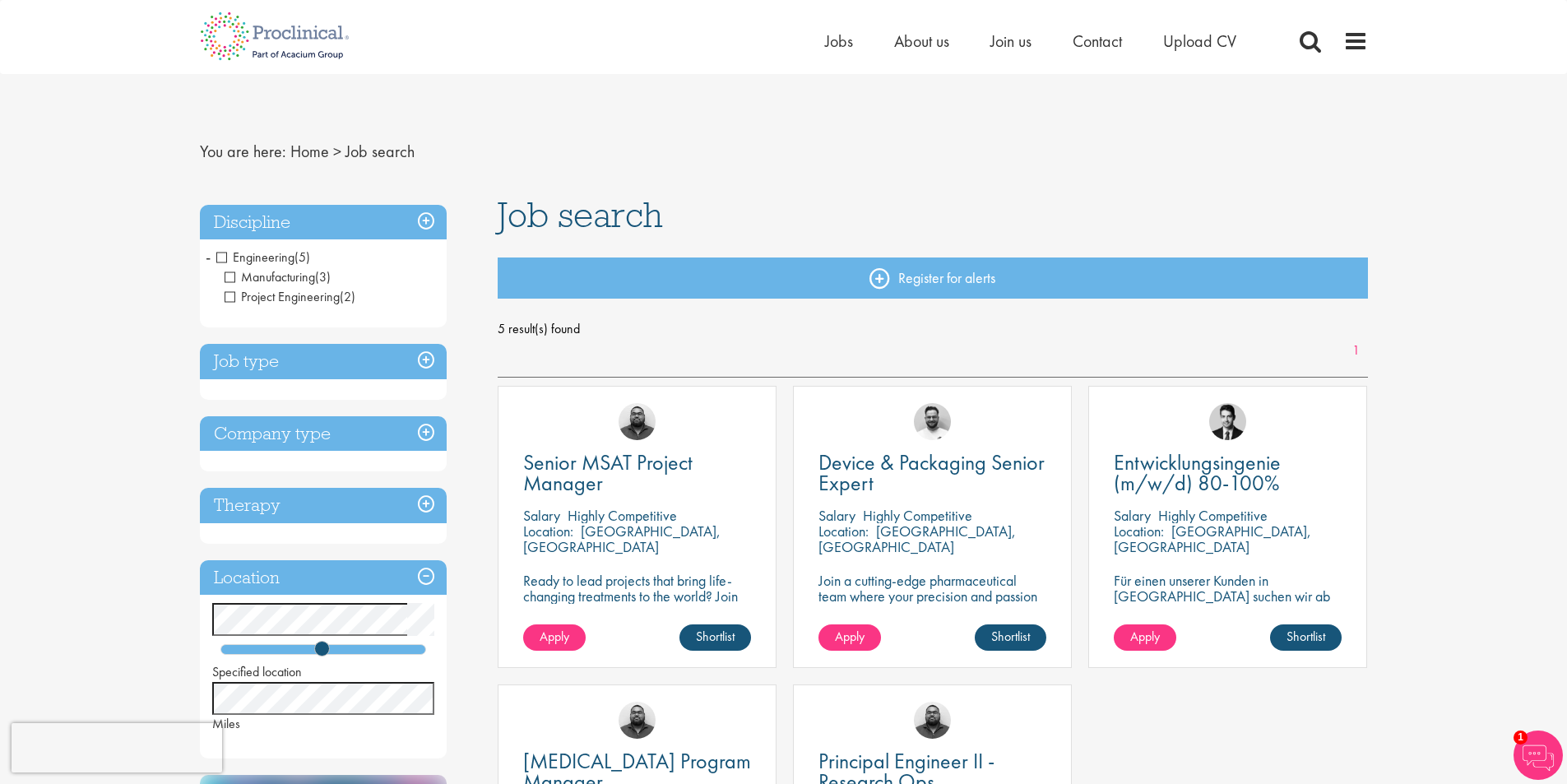
drag, startPoint x: 218, startPoint y: 256, endPoint x: 211, endPoint y: 290, distance: 34.7
click at [218, 257] on span "Engineering" at bounding box center [255, 256] width 78 height 17
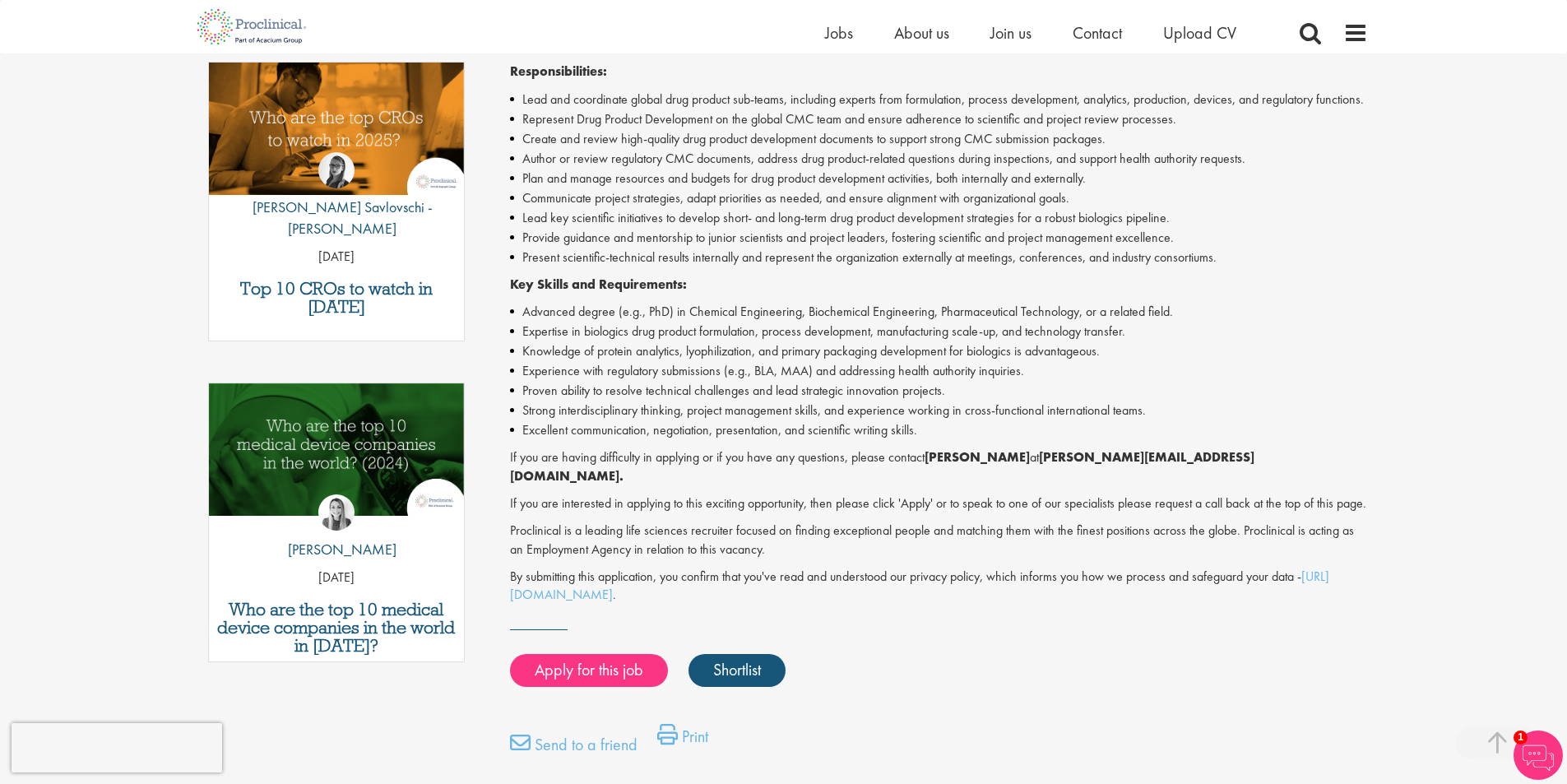
scroll to position [549, 0]
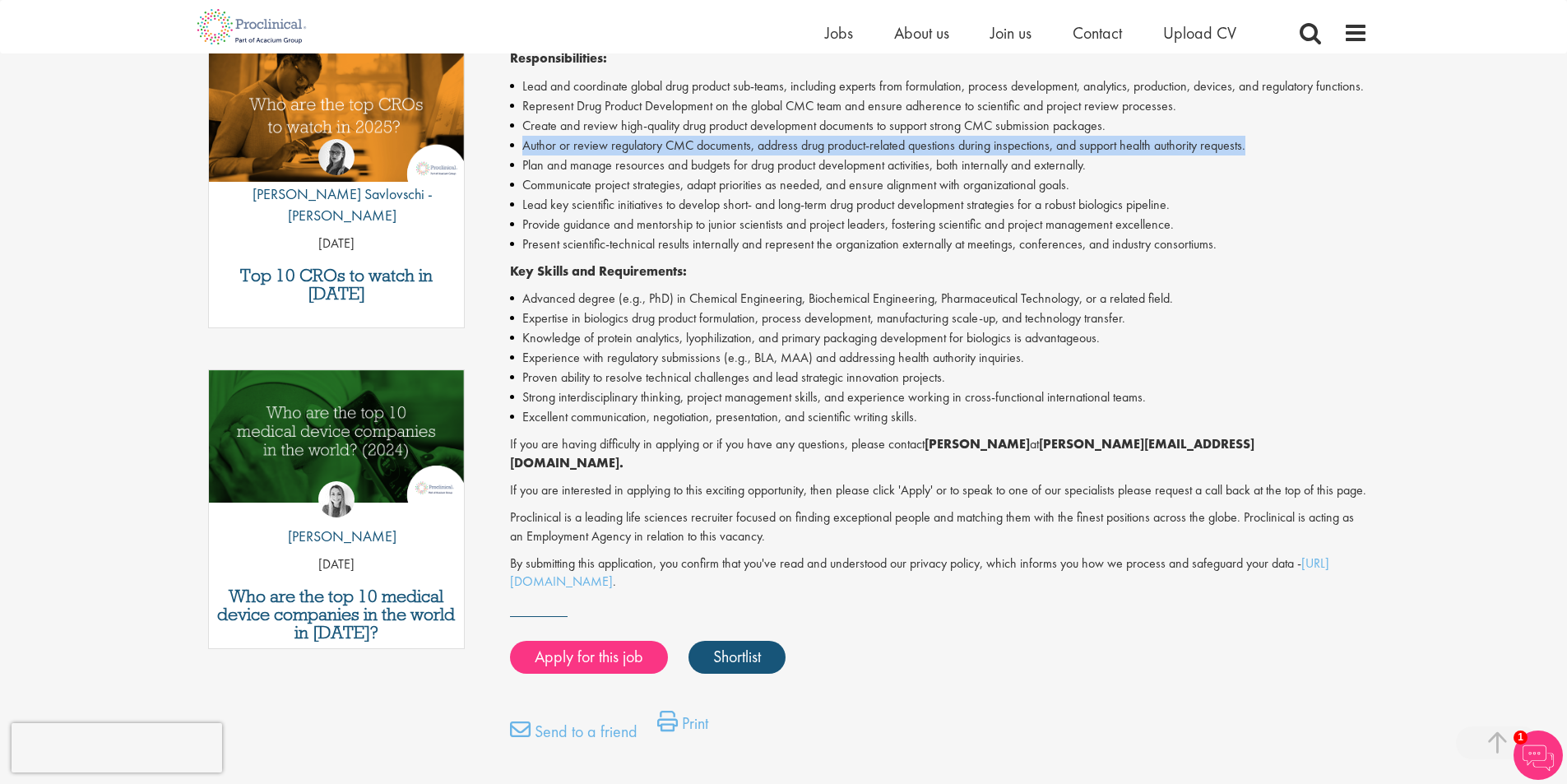
drag, startPoint x: 525, startPoint y: 163, endPoint x: 1279, endPoint y: 164, distance: 754.0
click at [1279, 156] on li "Author or review regulatory CMC documents, address drug product-related questio…" at bounding box center [939, 146] width 858 height 20
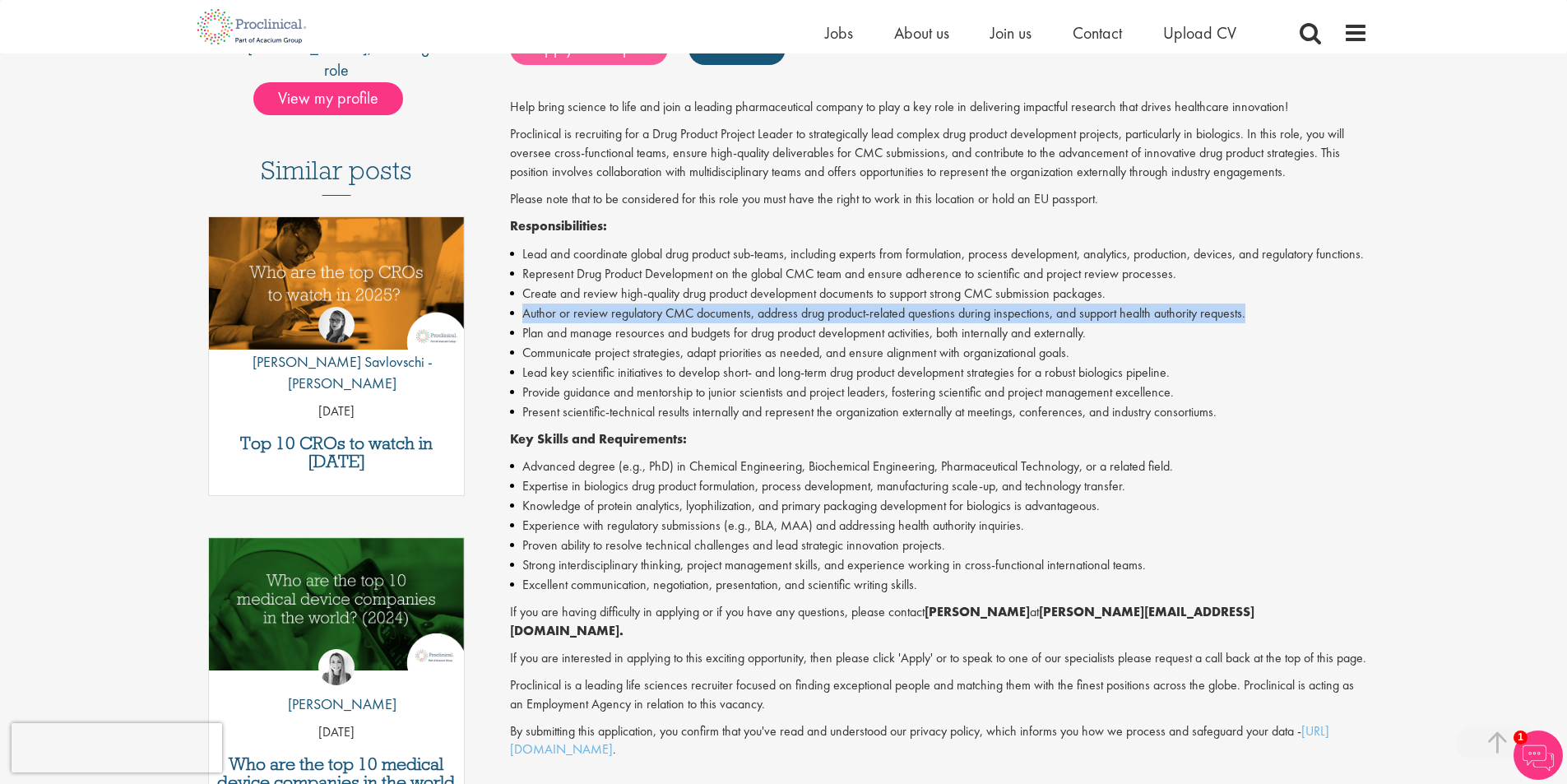
scroll to position [411, 0]
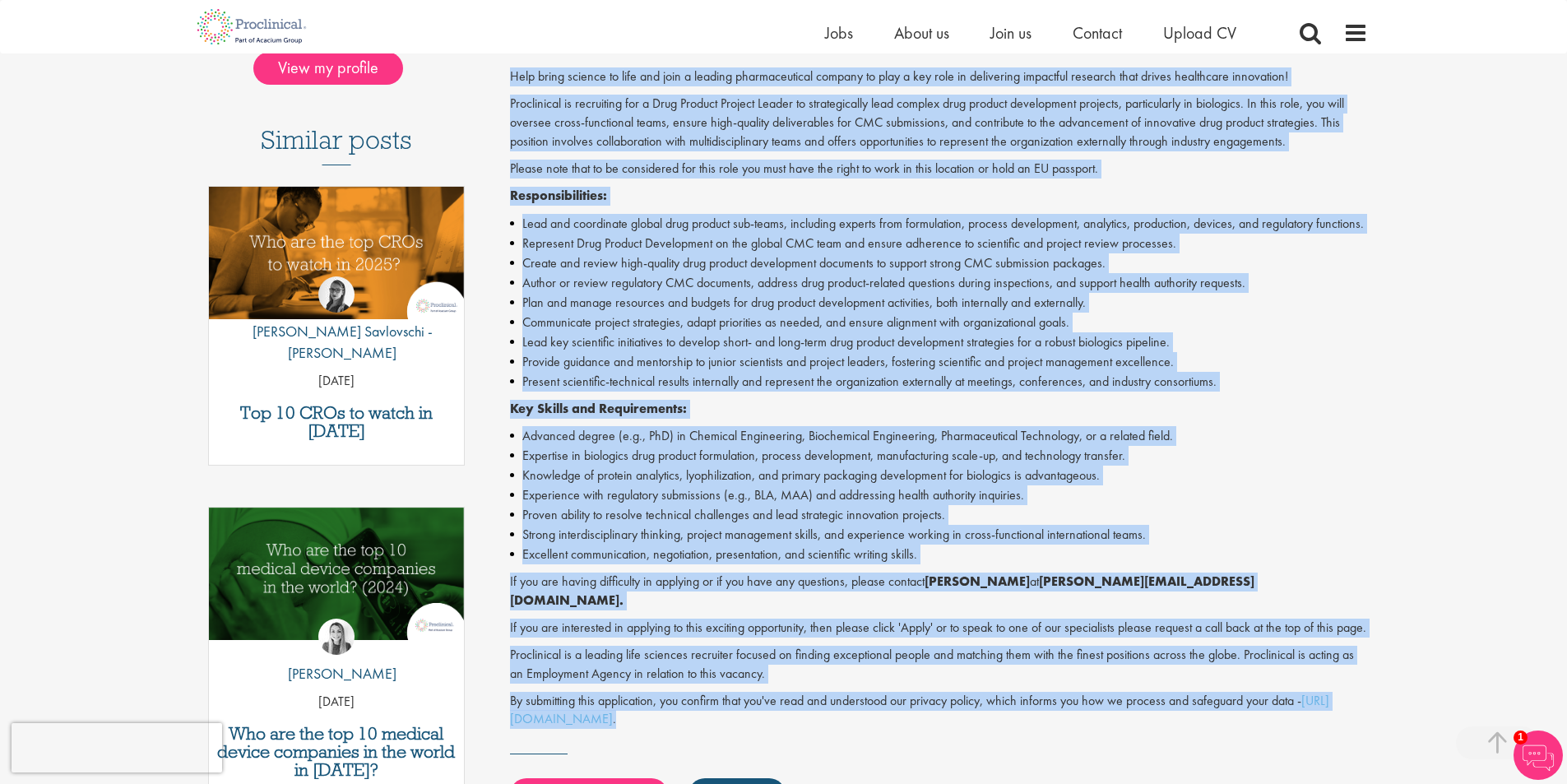
drag, startPoint x: 503, startPoint y: 79, endPoint x: 1104, endPoint y: 738, distance: 891.9
click at [1104, 738] on div "Drug Product Project Leader Salary: Highly Competitive Job type: Contract Disci…" at bounding box center [933, 362] width 895 height 1180
copy div "Help bring science to life and join a leading pharmaceutical company to play a …"
